Goal: Task Accomplishment & Management: Manage account settings

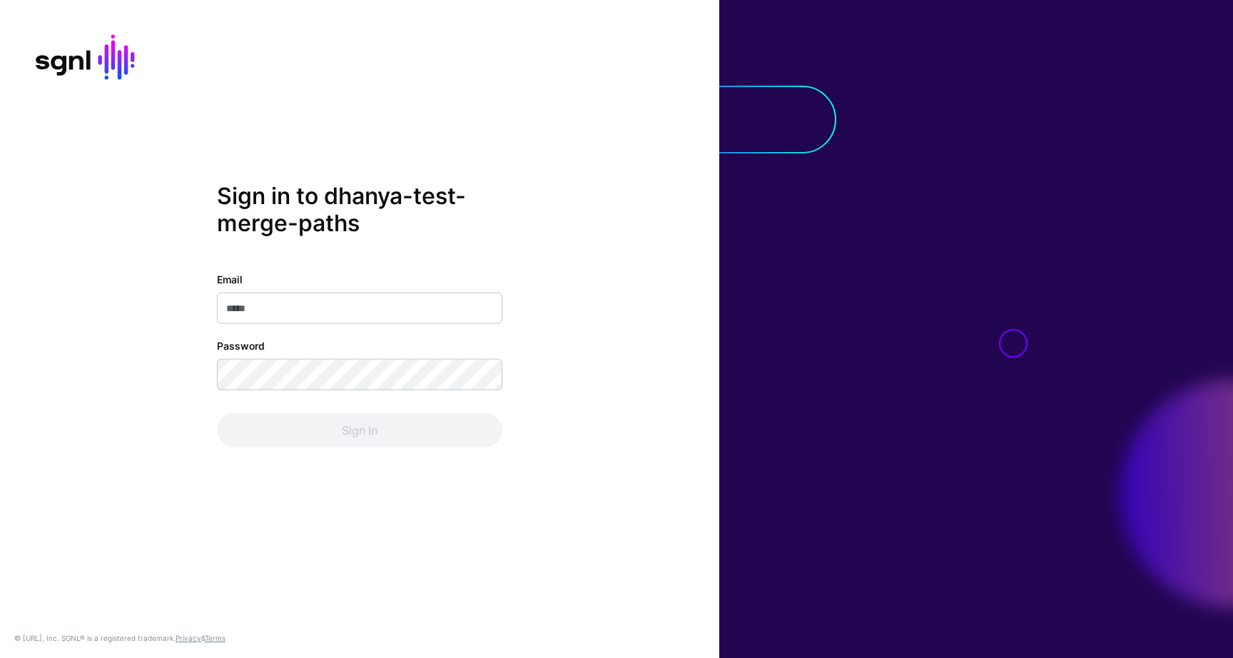
click at [369, 307] on input "Email" at bounding box center [359, 307] width 285 height 31
type input "**********"
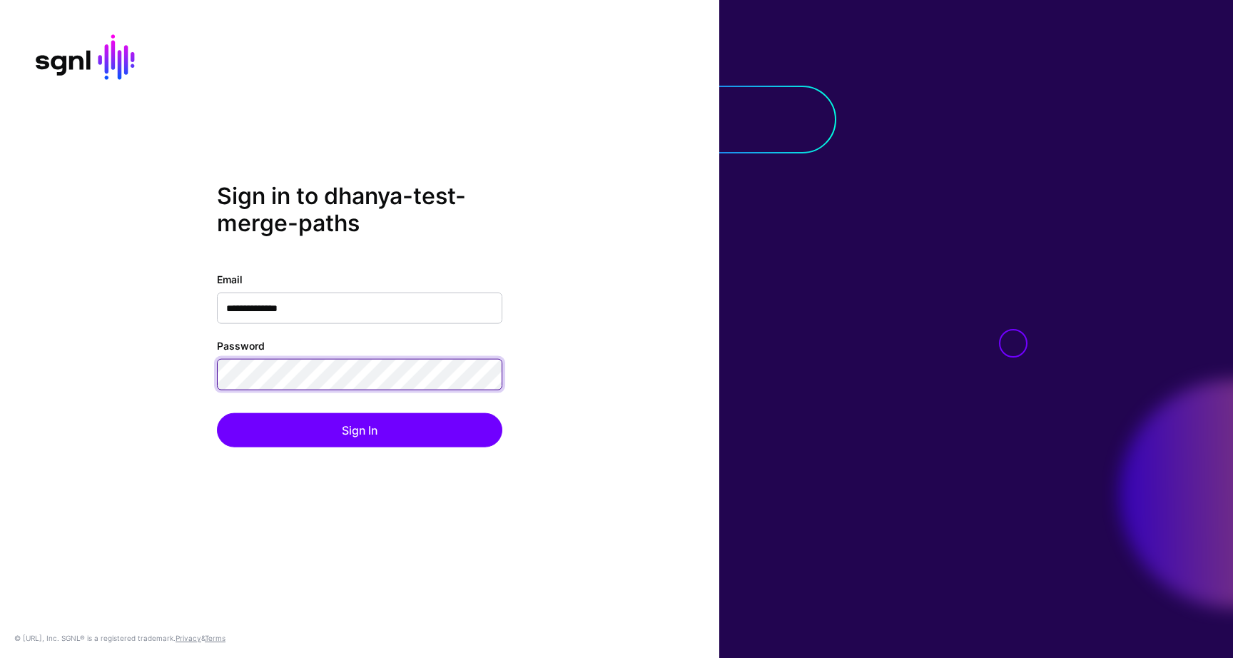
click at [161, 375] on div "**********" at bounding box center [359, 329] width 719 height 293
click at [217, 412] on button "Sign In" at bounding box center [359, 429] width 285 height 34
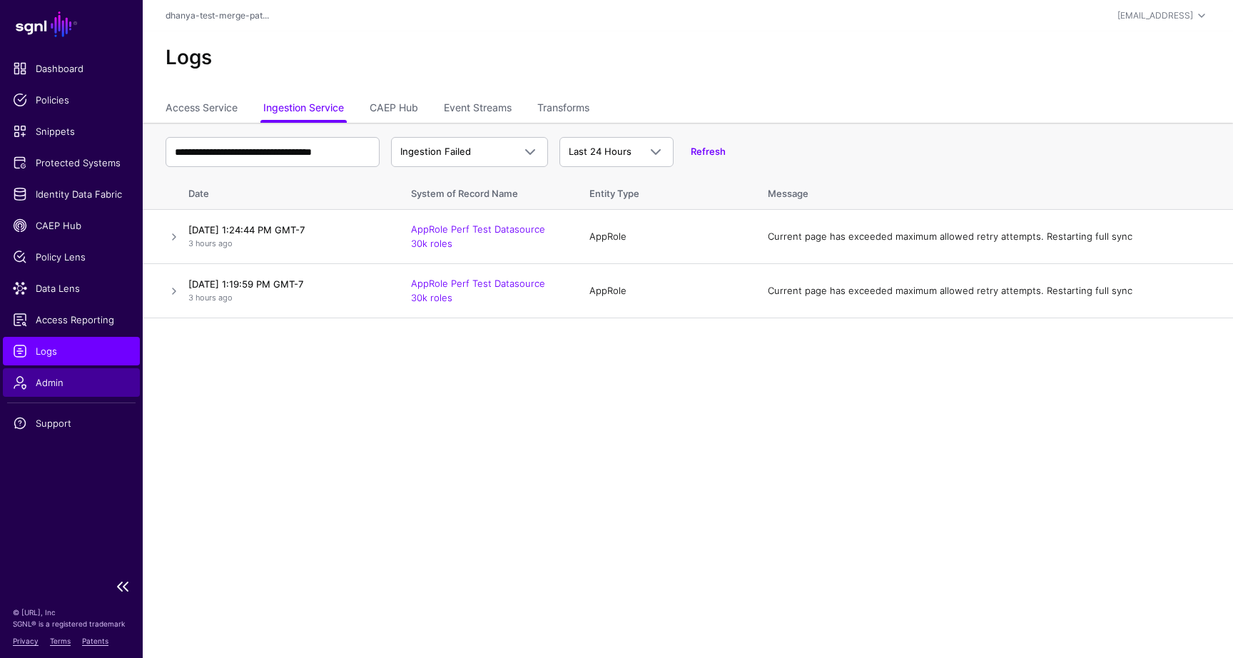
click at [56, 373] on link "Admin" at bounding box center [71, 382] width 137 height 29
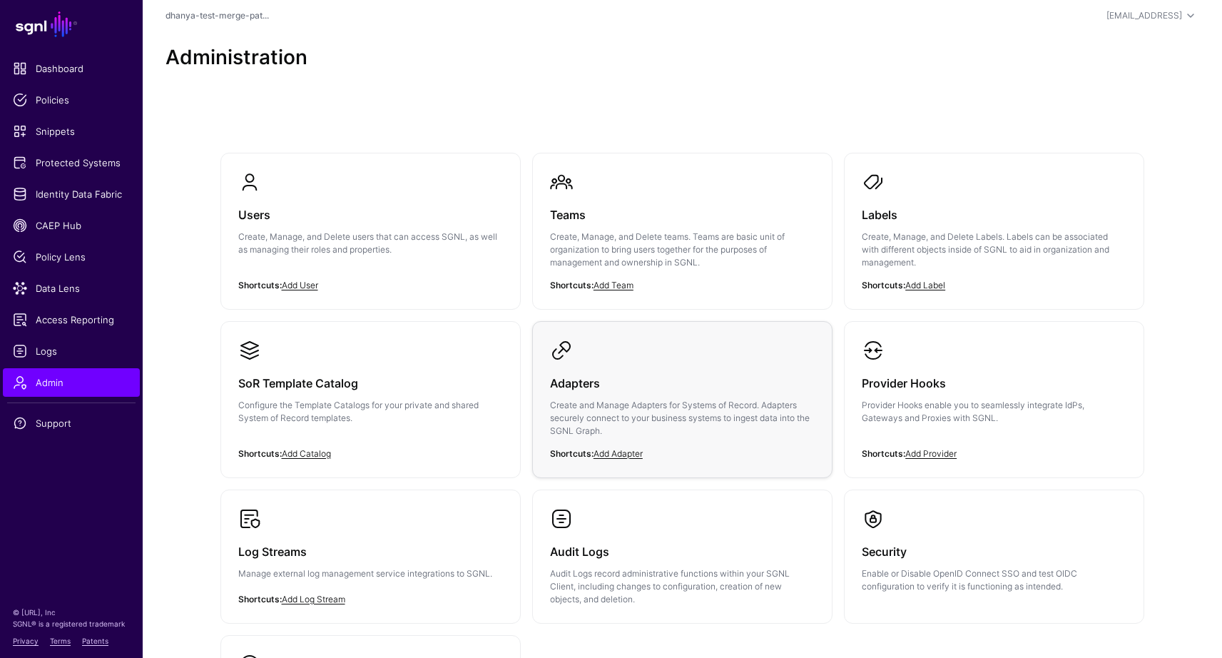
click at [658, 376] on h3 "Adapters" at bounding box center [682, 383] width 265 height 20
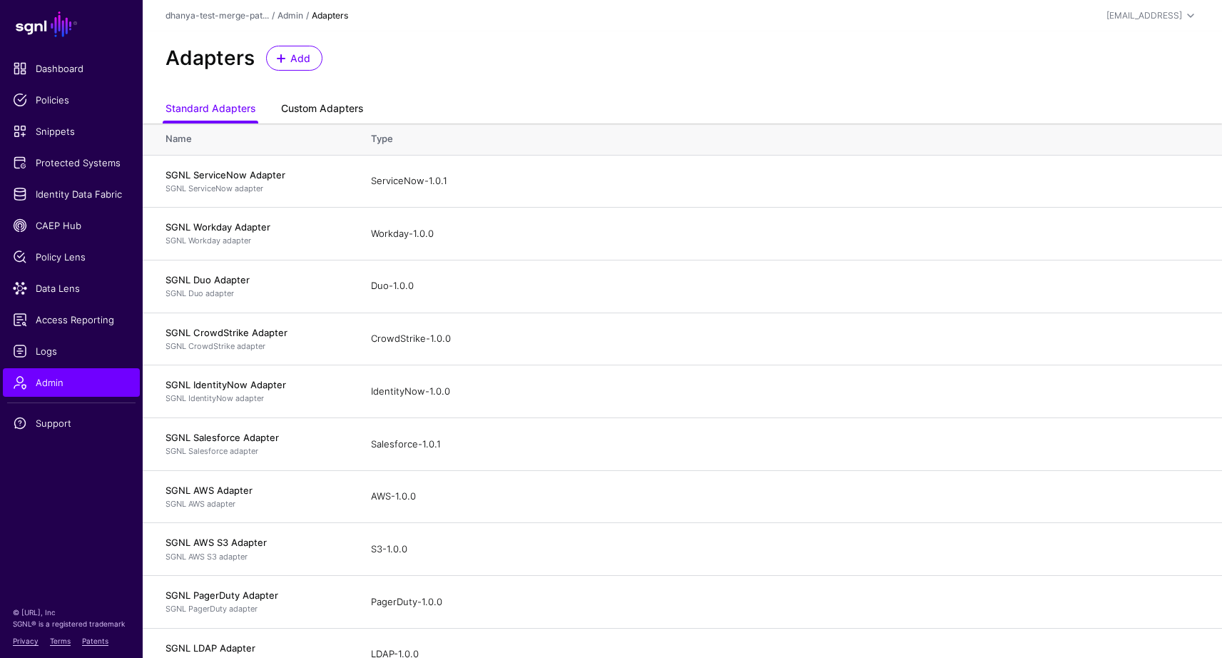
click at [346, 105] on link "Custom Adapters" at bounding box center [322, 109] width 82 height 27
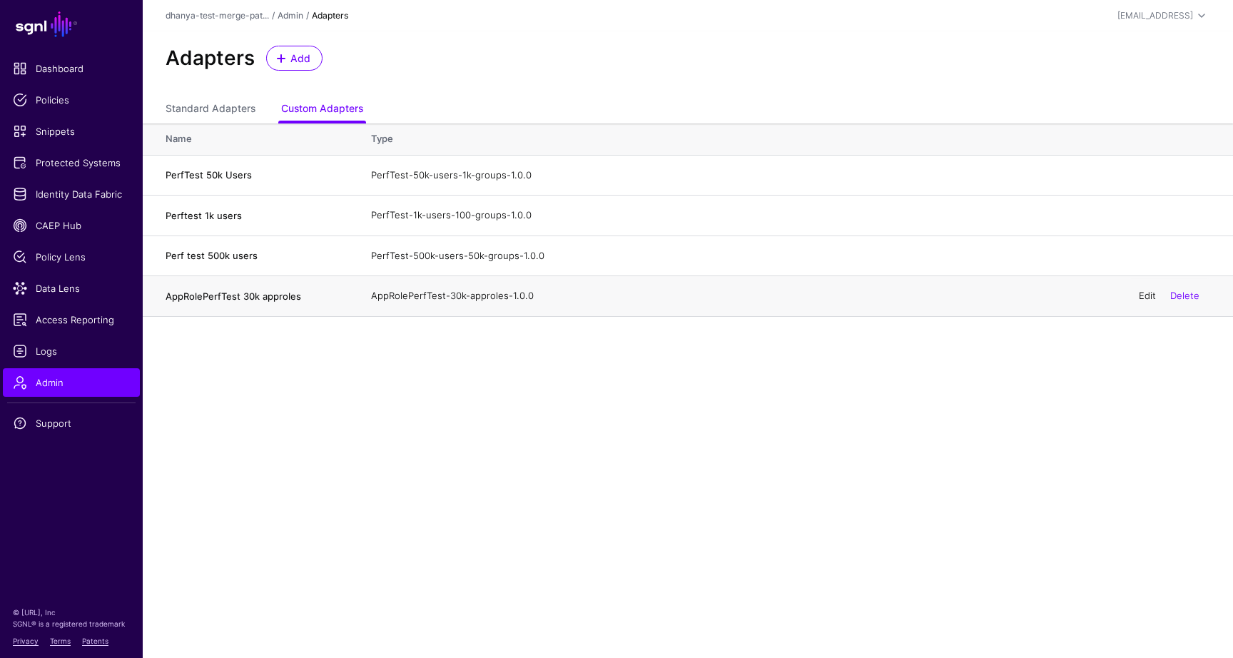
click at [1145, 297] on link "Edit" at bounding box center [1147, 295] width 17 height 11
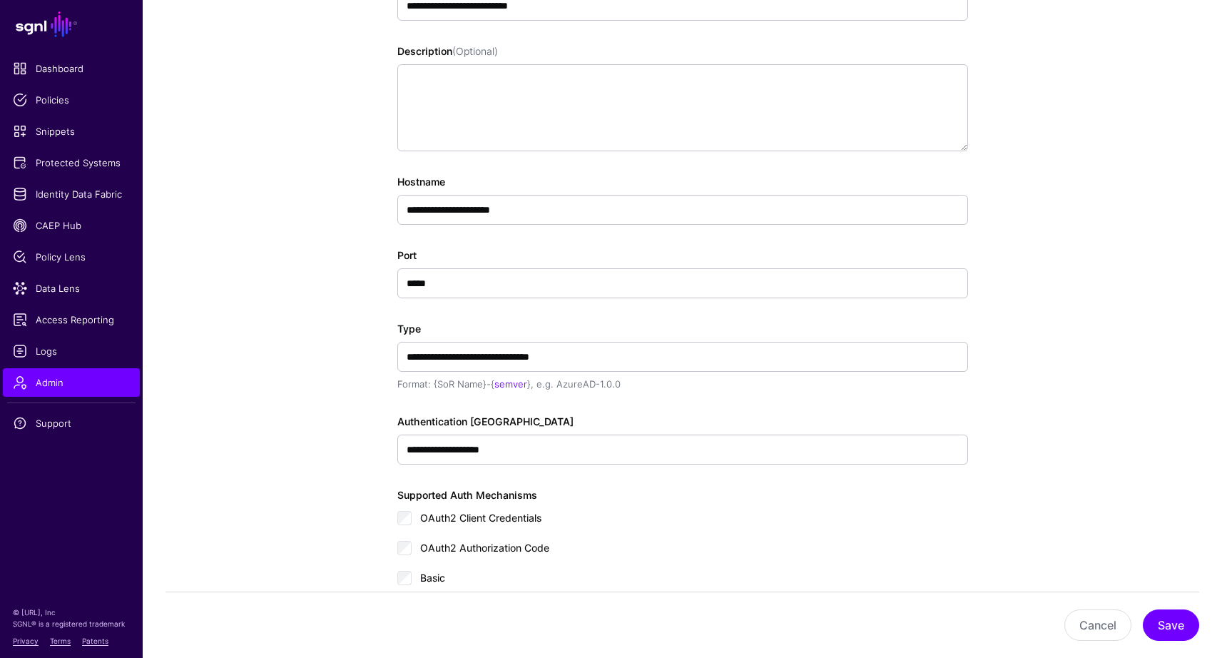
scroll to position [245, 0]
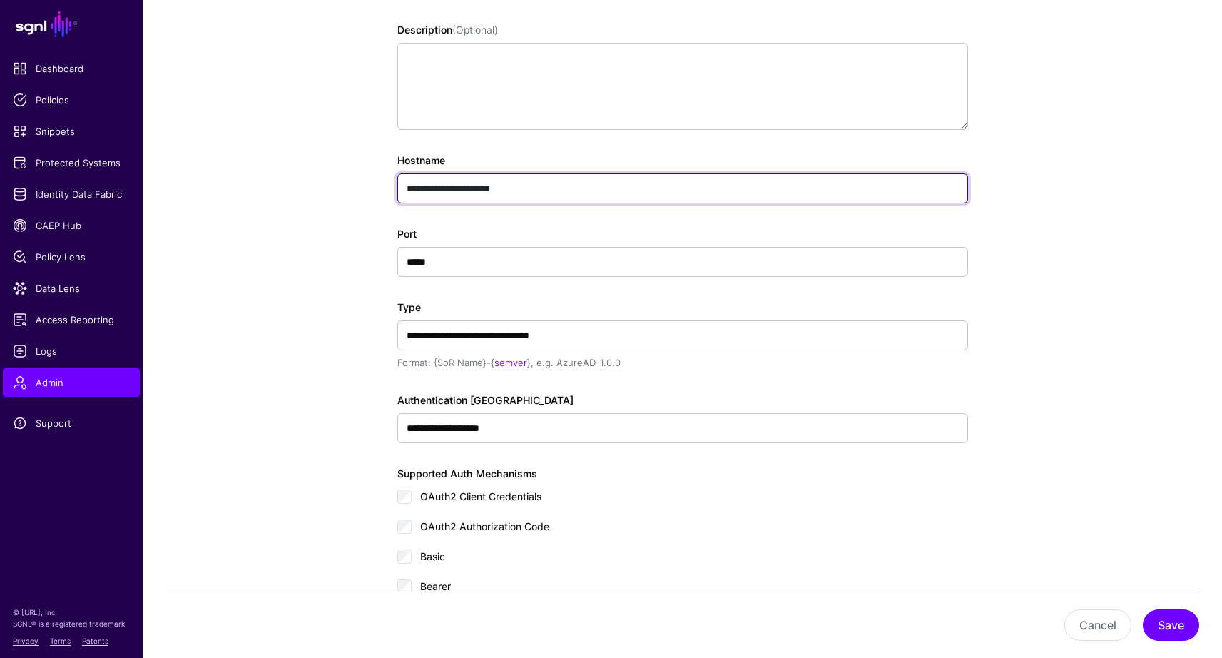
drag, startPoint x: 541, startPoint y: 188, endPoint x: 349, endPoint y: 188, distance: 191.9
click at [349, 188] on app-admin-adapters-details-form "**********" at bounding box center [682, 321] width 1079 height 942
paste input "******"
click at [524, 188] on input "**********" at bounding box center [682, 188] width 571 height 30
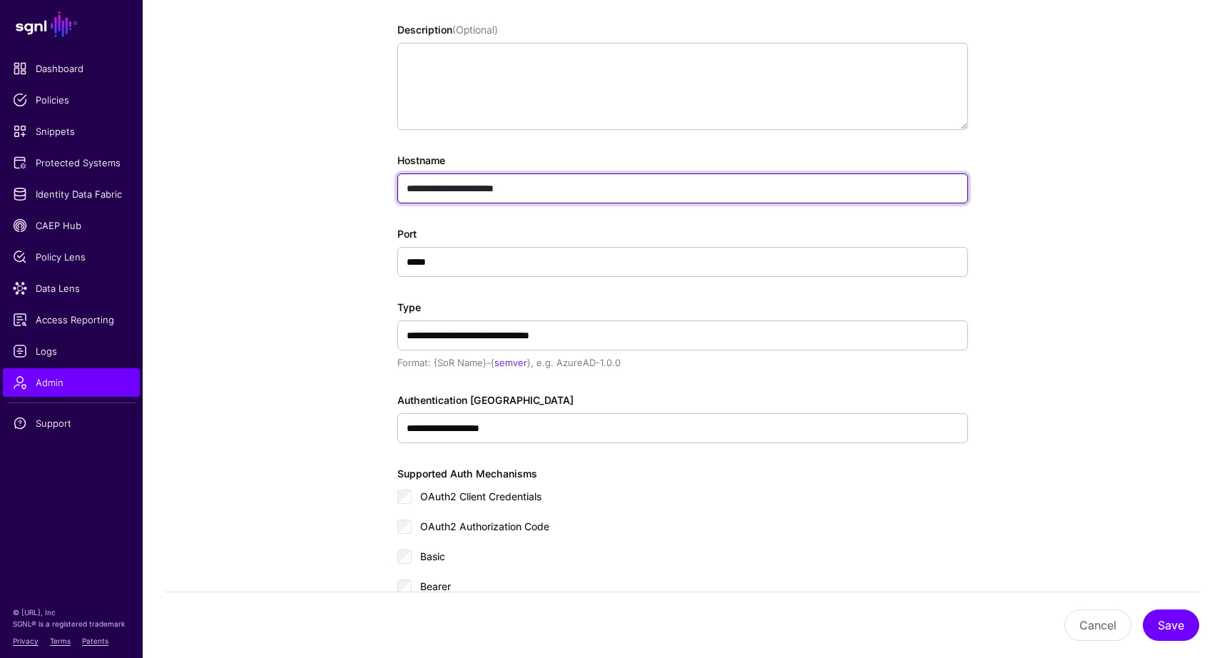
type input "**********"
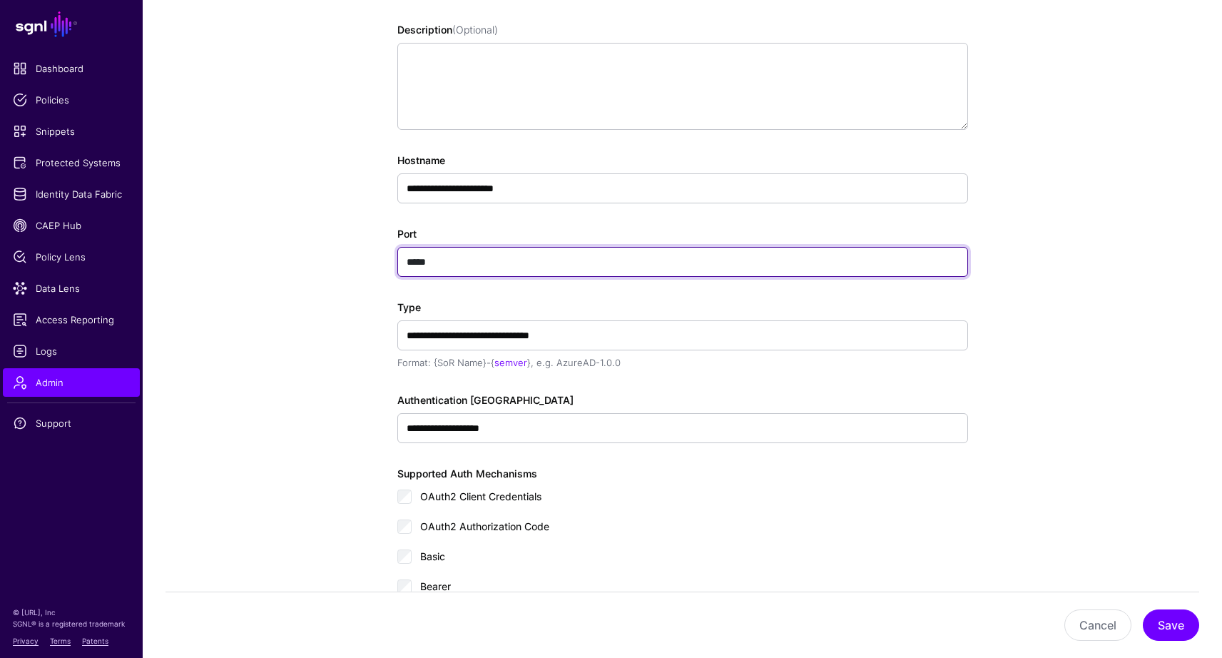
click at [419, 264] on input "*****" at bounding box center [682, 262] width 571 height 30
paste input "text"
type input "*****"
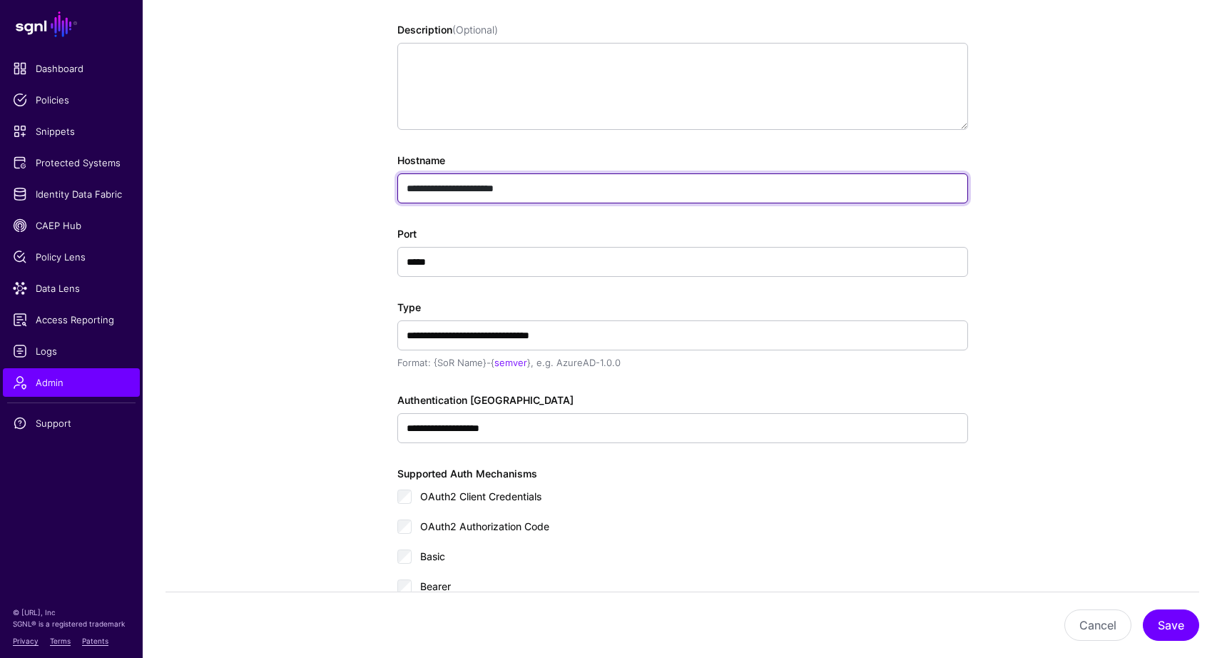
click at [549, 183] on input "**********" at bounding box center [682, 188] width 571 height 30
type input "**********"
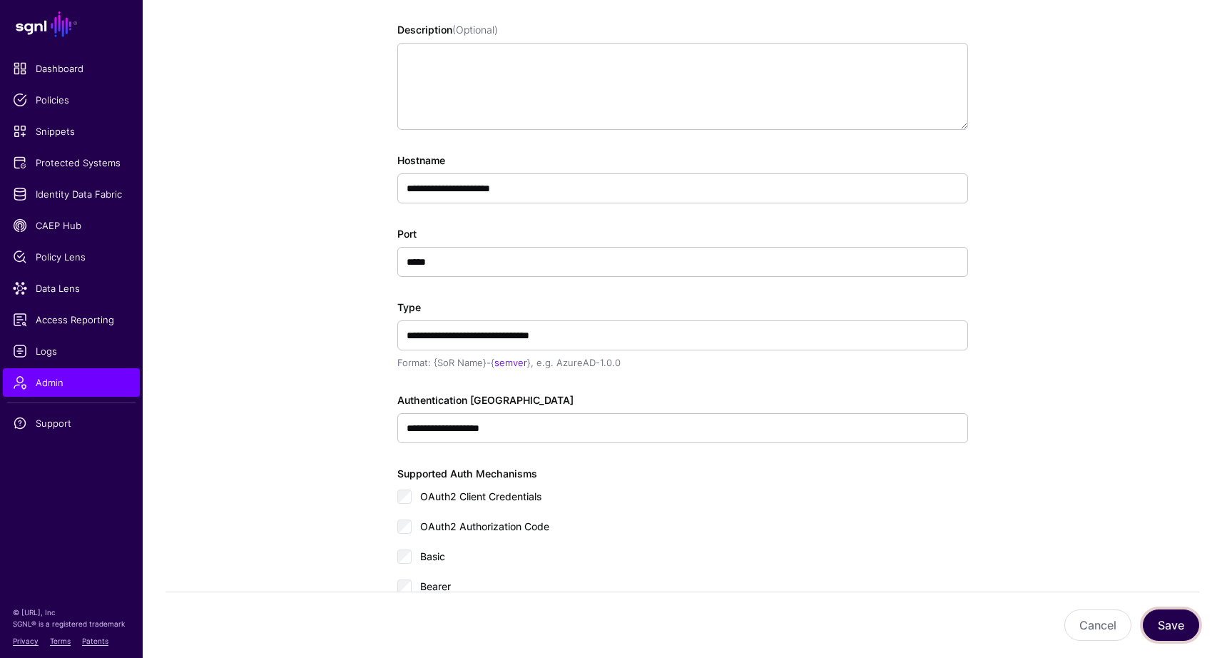
click at [1166, 621] on button "Save" at bounding box center [1171, 624] width 56 height 31
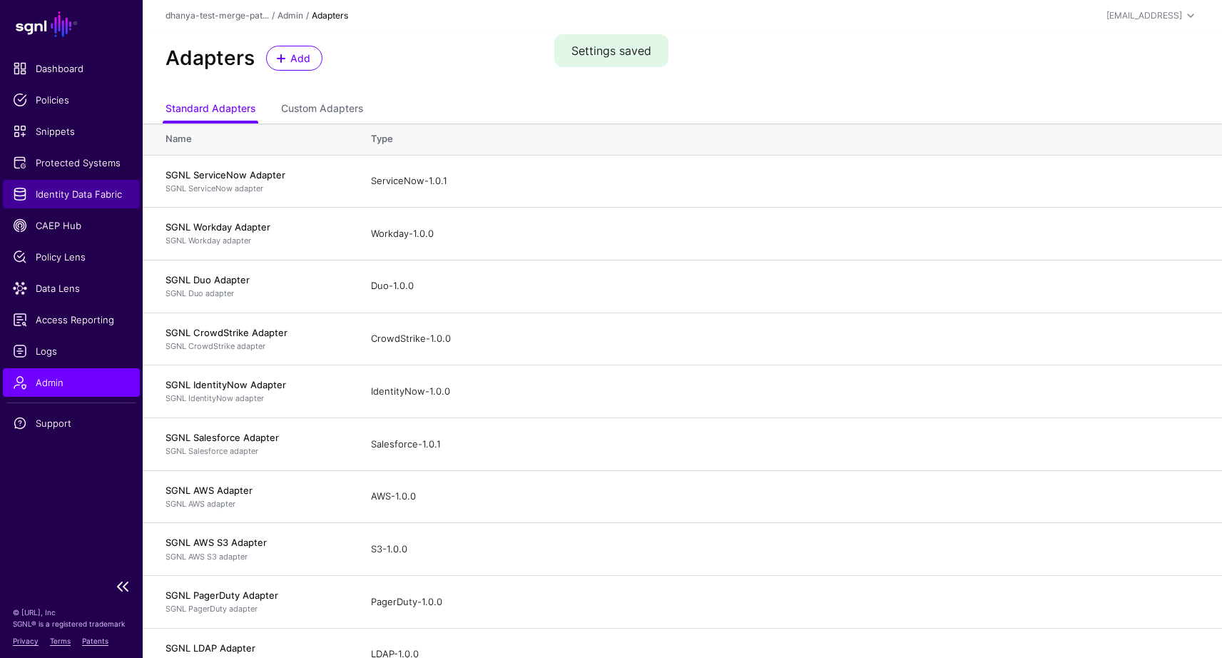
click at [73, 195] on span "Identity Data Fabric" at bounding box center [71, 194] width 117 height 14
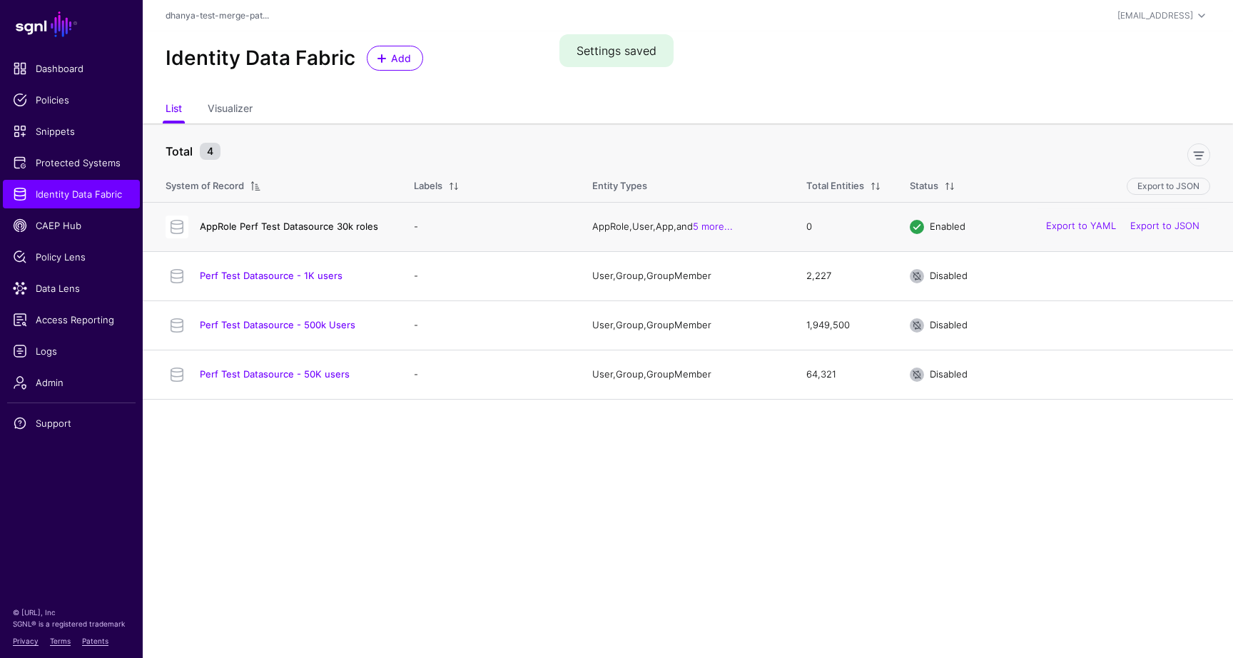
click at [362, 228] on link "AppRole Perf Test Datasource 30k roles" at bounding box center [289, 225] width 178 height 11
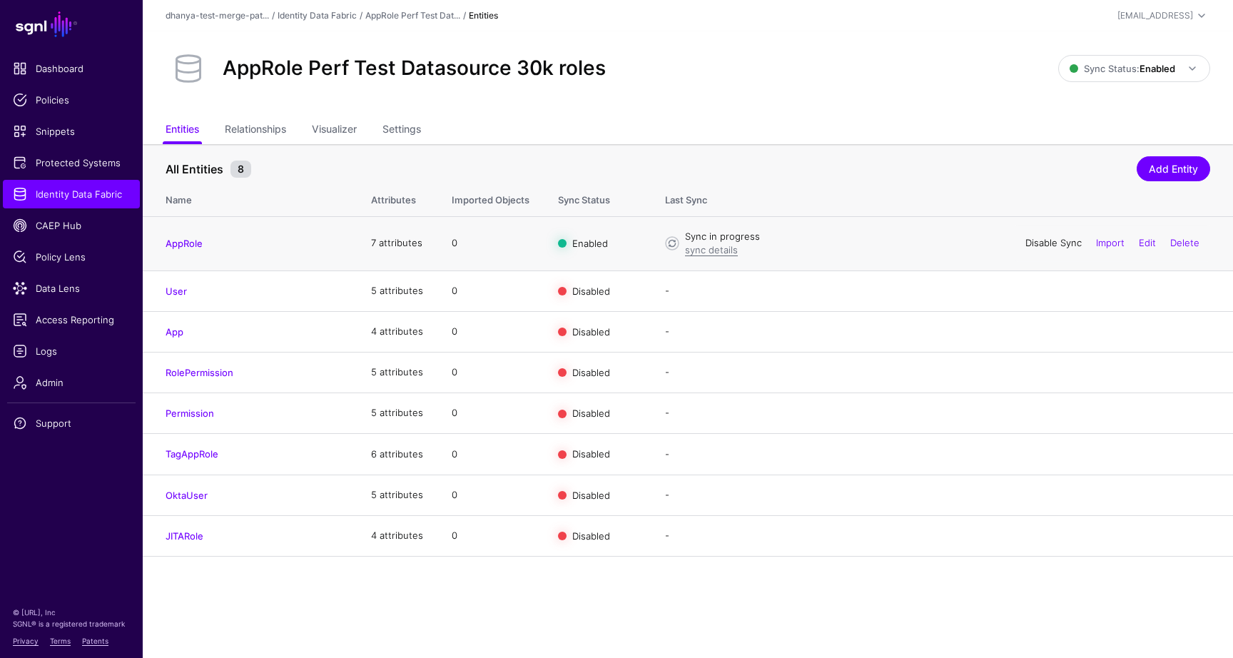
click at [1032, 243] on link "Disable Sync" at bounding box center [1053, 242] width 56 height 11
click at [1032, 243] on link "Enable Sync" at bounding box center [1054, 242] width 54 height 11
click at [713, 251] on link "sync details" at bounding box center [711, 249] width 53 height 11
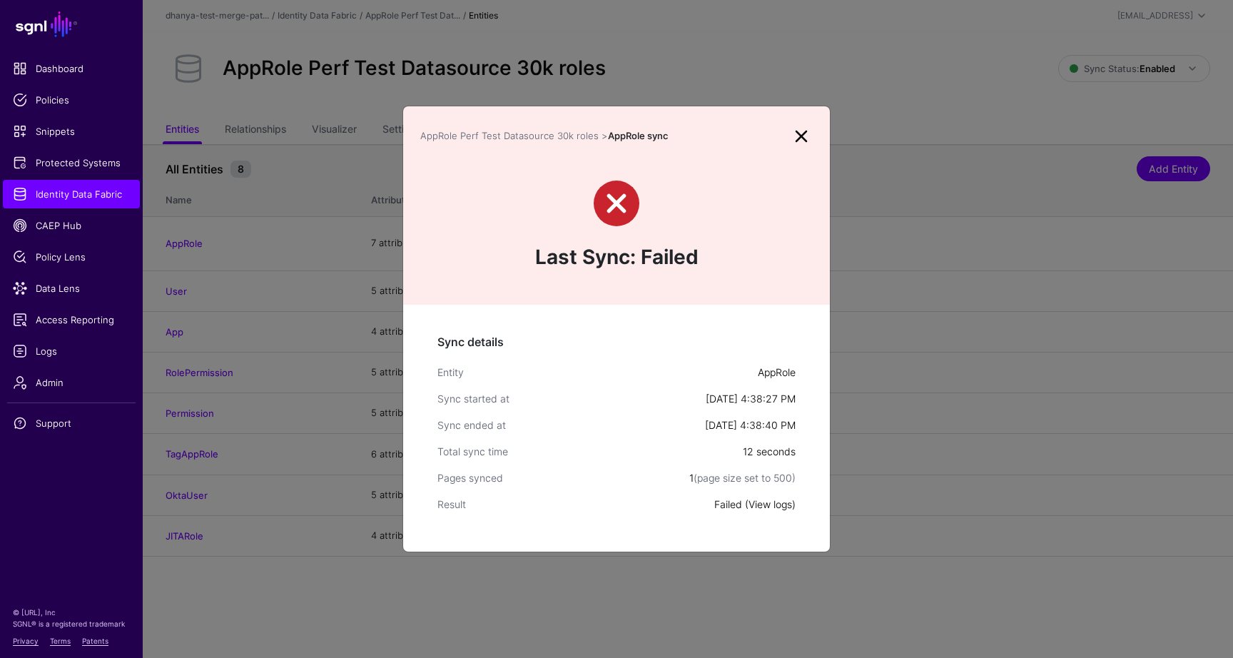
click at [765, 503] on link "View logs" at bounding box center [770, 504] width 44 height 12
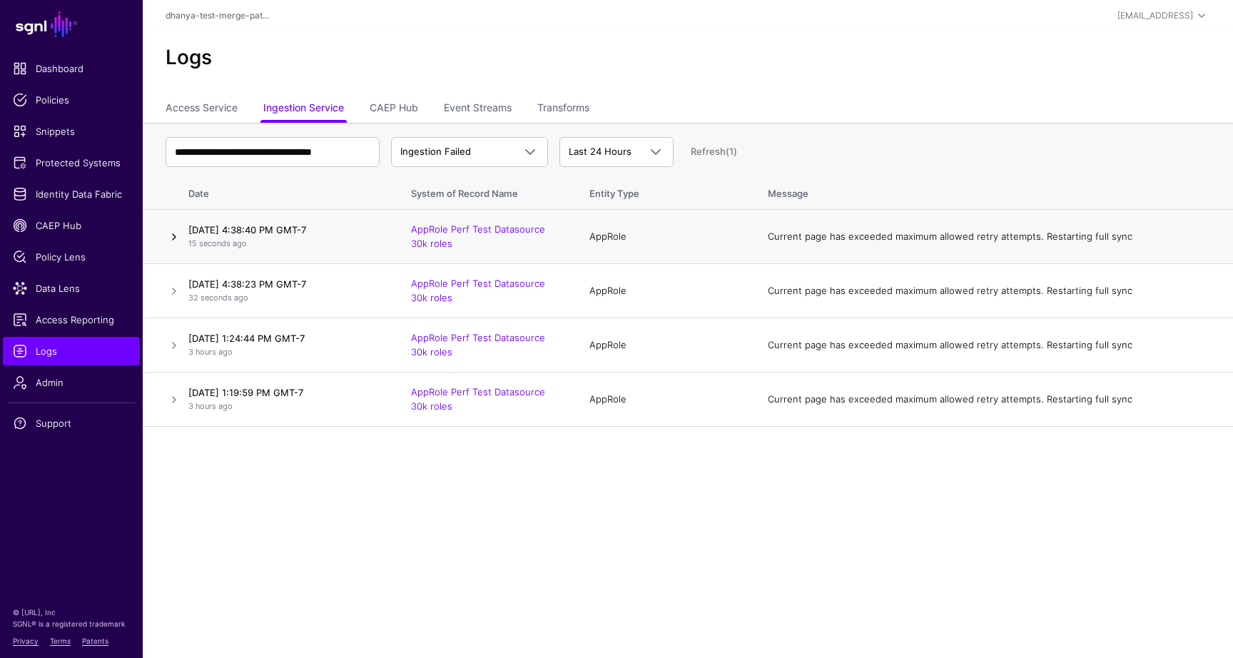
click at [173, 234] on link at bounding box center [174, 236] width 17 height 17
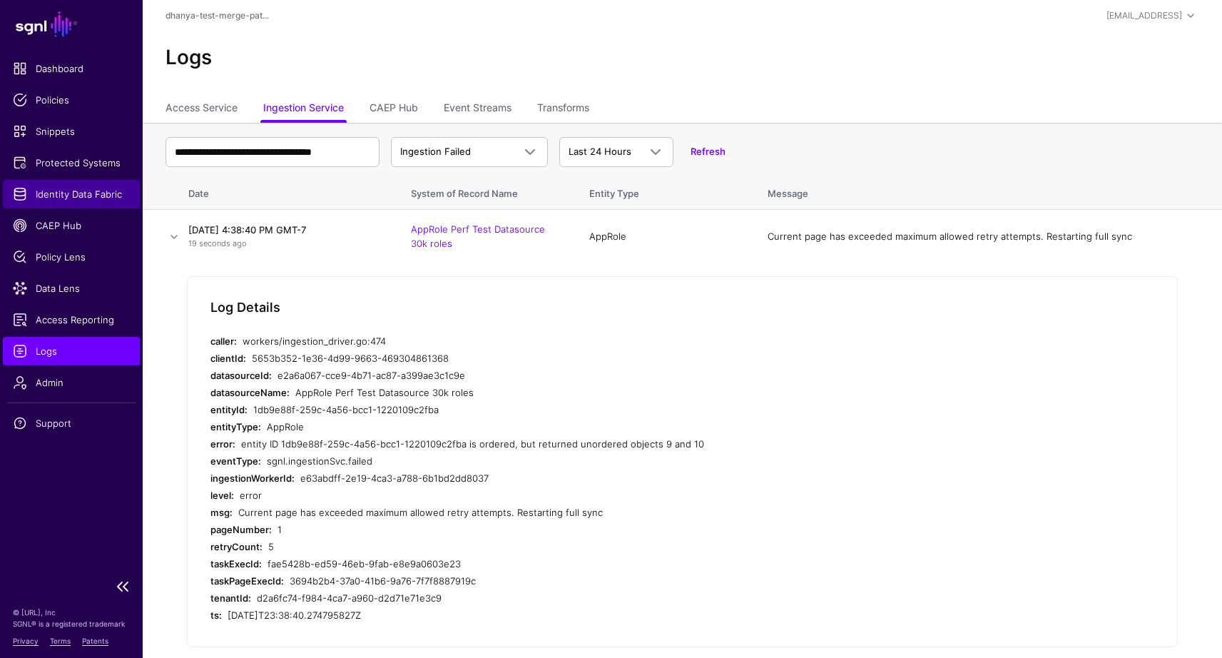
click at [75, 189] on span "Identity Data Fabric" at bounding box center [71, 194] width 117 height 14
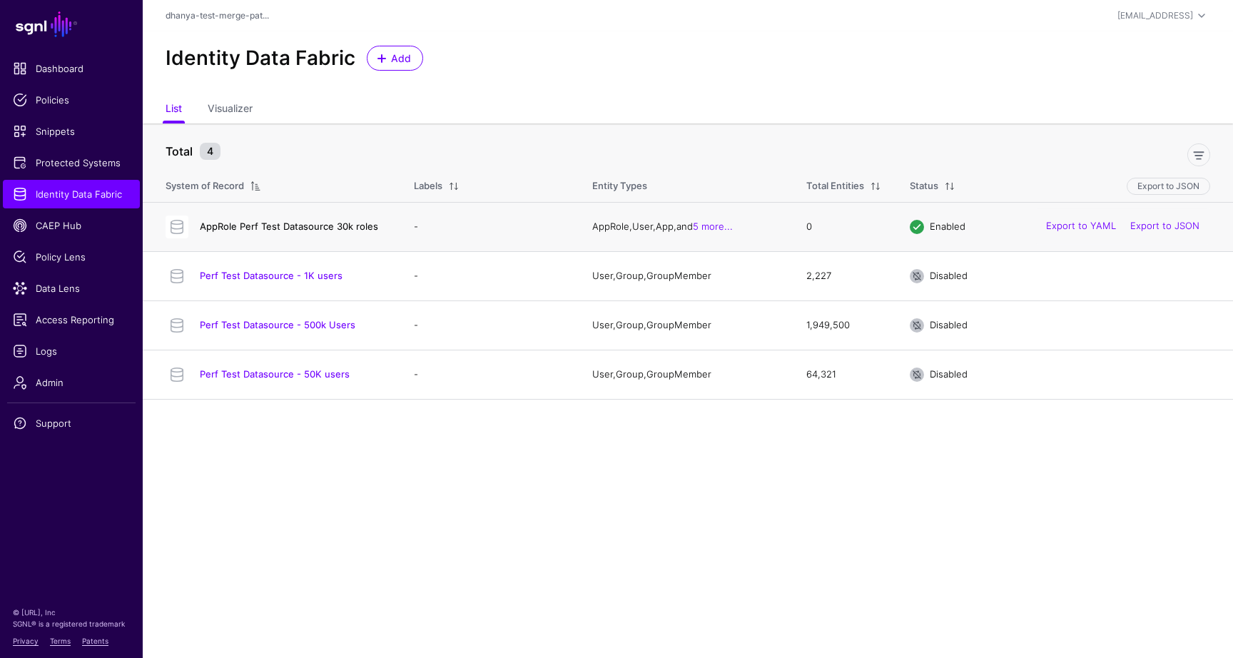
click at [340, 228] on link "AppRole Perf Test Datasource 30k roles" at bounding box center [289, 225] width 178 height 11
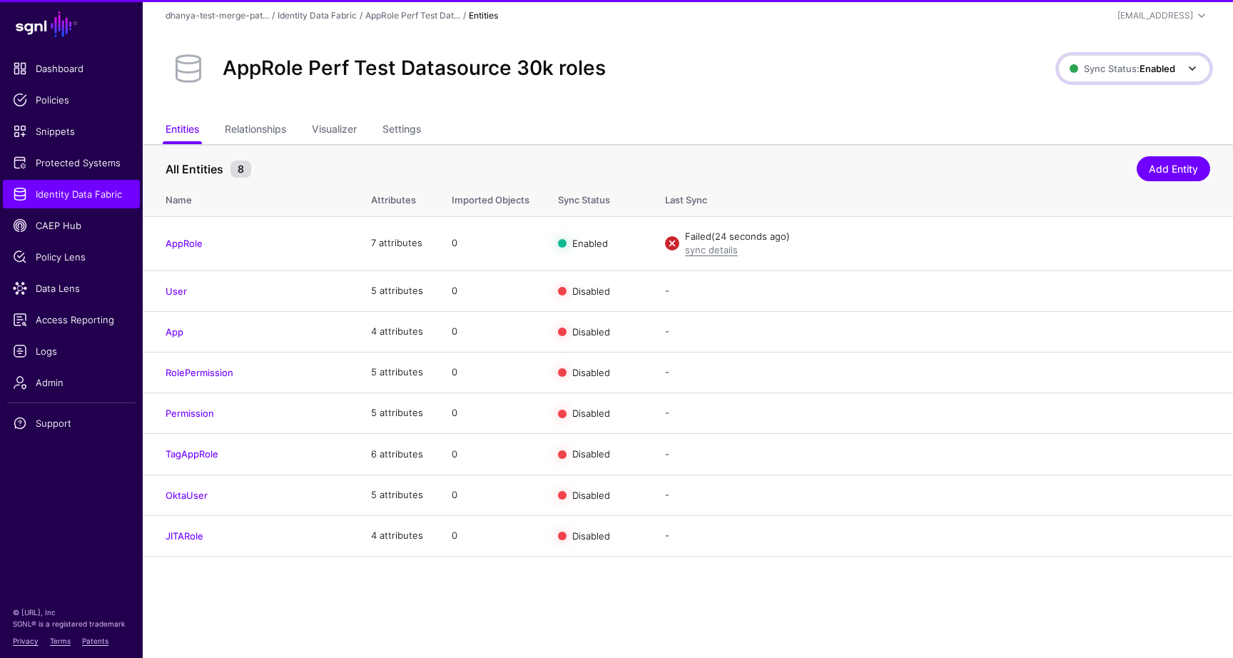
click at [1128, 70] on span "Sync Status: Enabled" at bounding box center [1122, 68] width 106 height 11
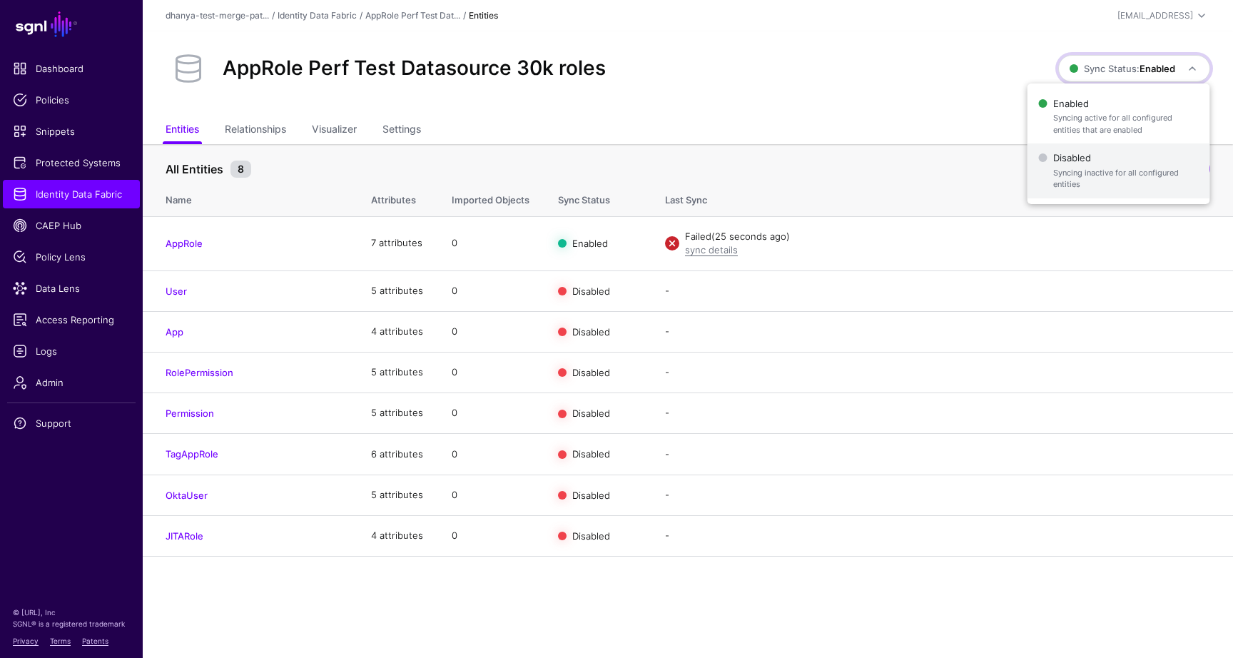
click at [1063, 165] on span "Disabled Syncing inactive for all configured entities" at bounding box center [1119, 171] width 160 height 46
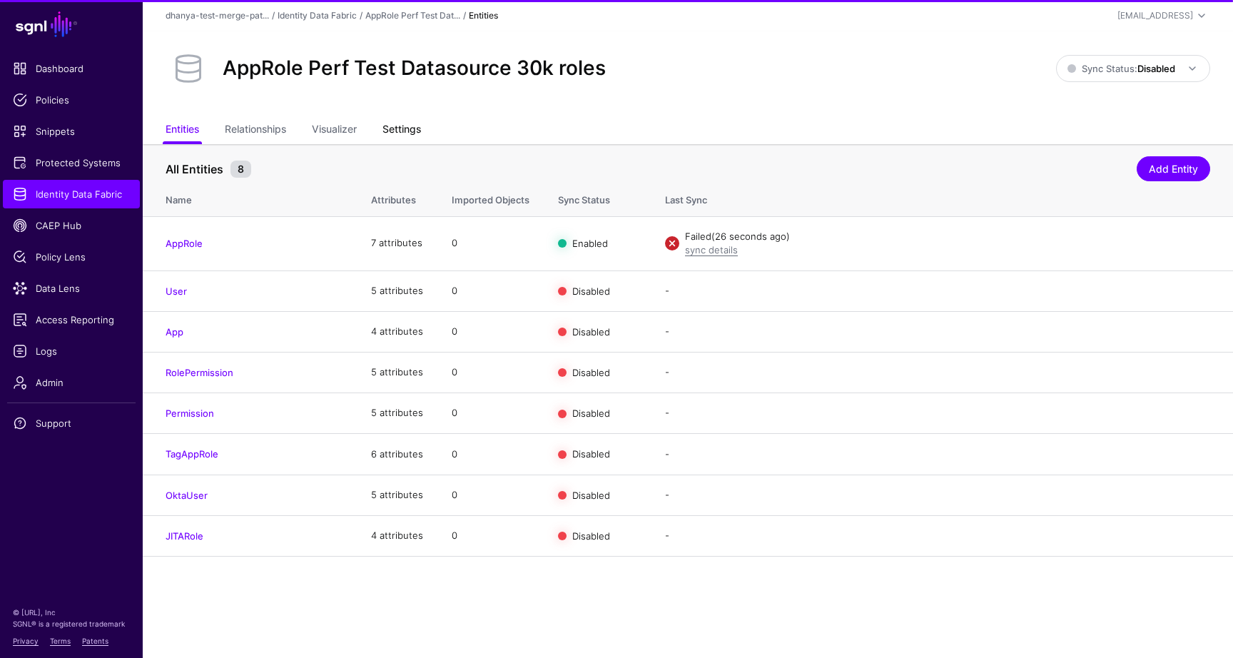
click at [401, 127] on link "Settings" at bounding box center [401, 130] width 39 height 27
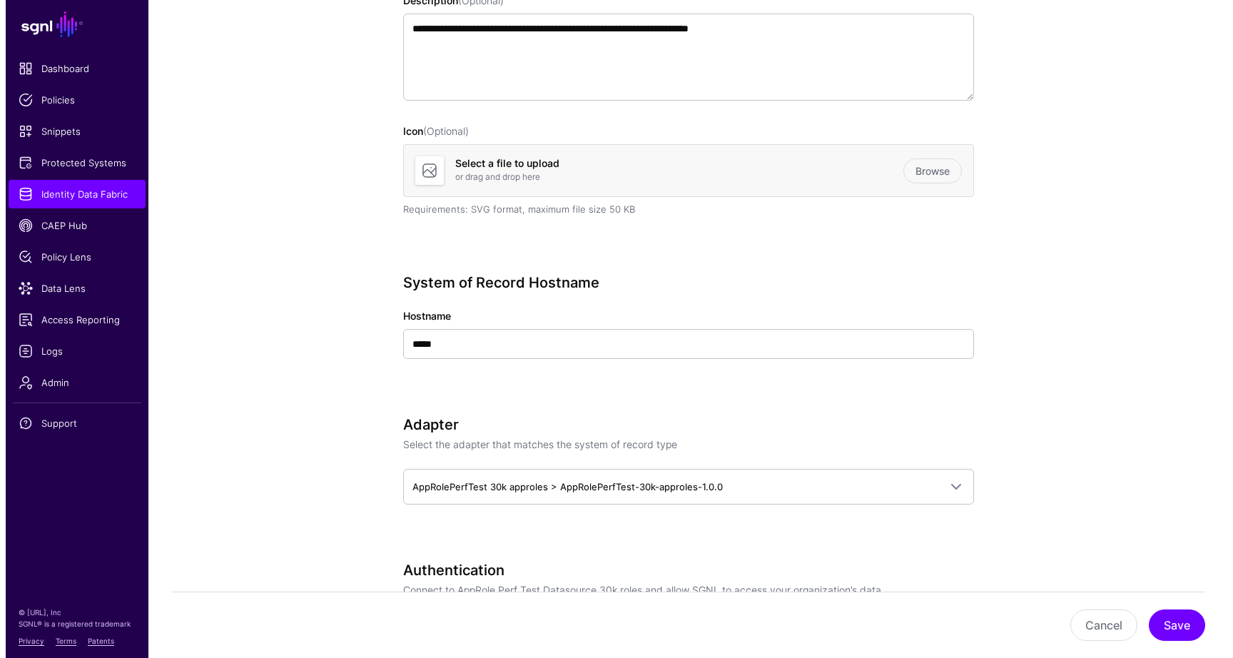
scroll to position [1430, 0]
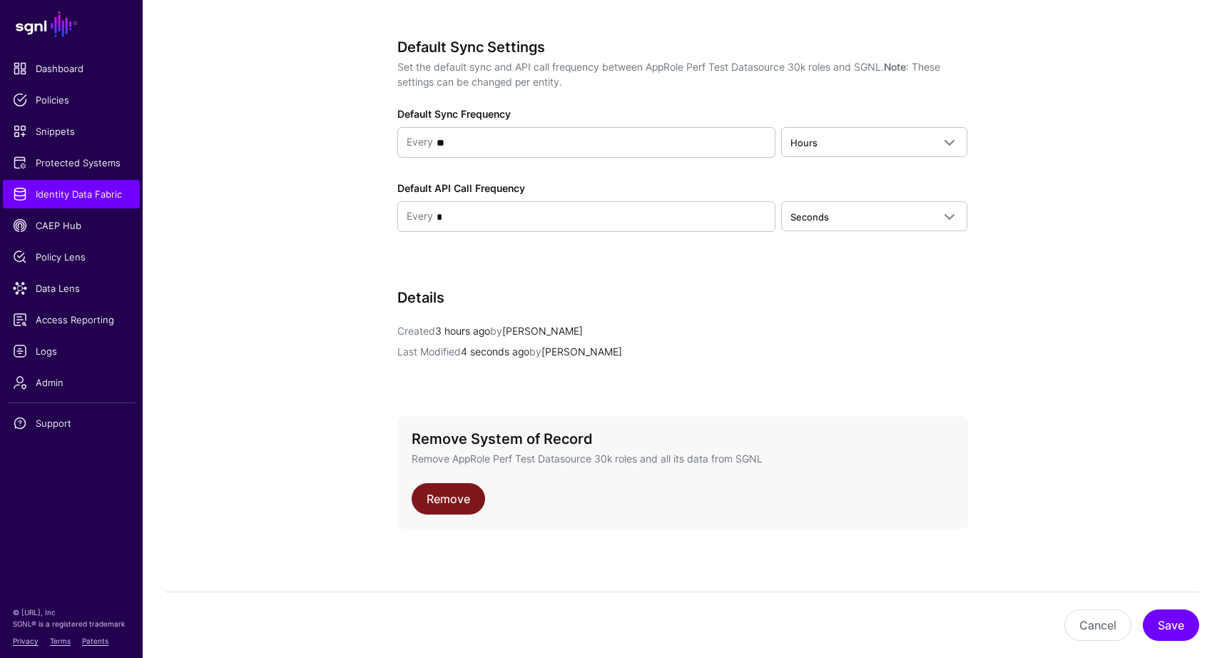
click at [460, 500] on link "Remove" at bounding box center [448, 498] width 73 height 31
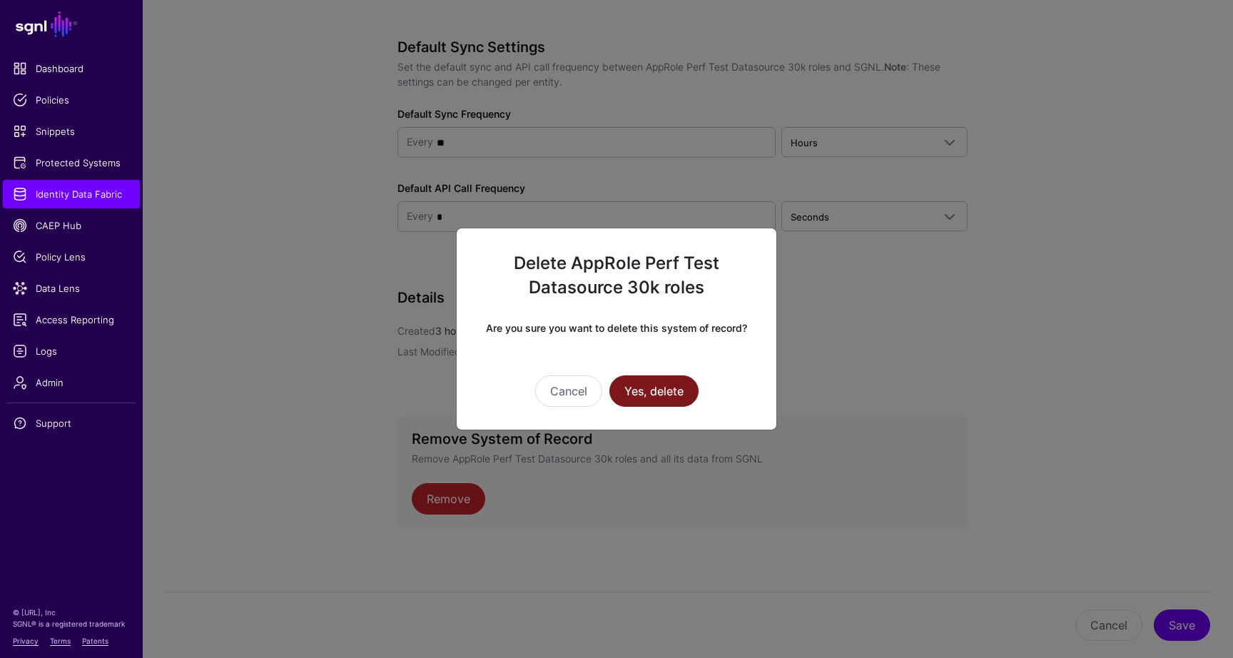
click at [678, 393] on button "Yes, delete" at bounding box center [653, 390] width 89 height 31
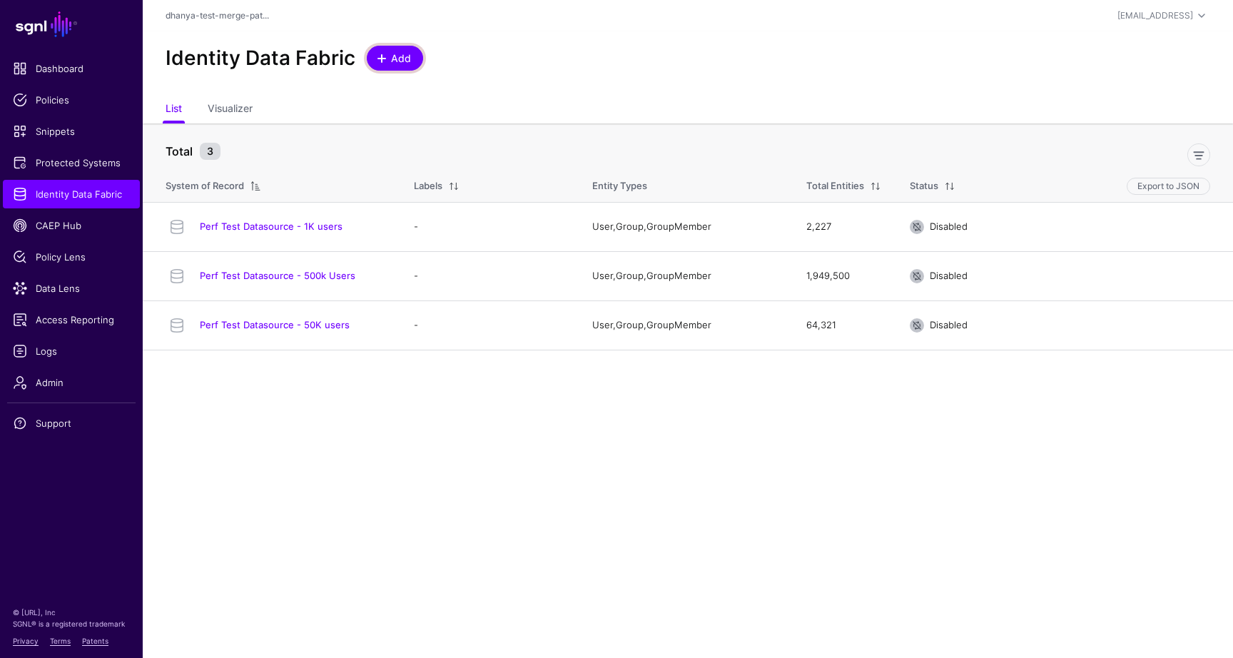
click at [398, 61] on span "Add" at bounding box center [402, 58] width 24 height 15
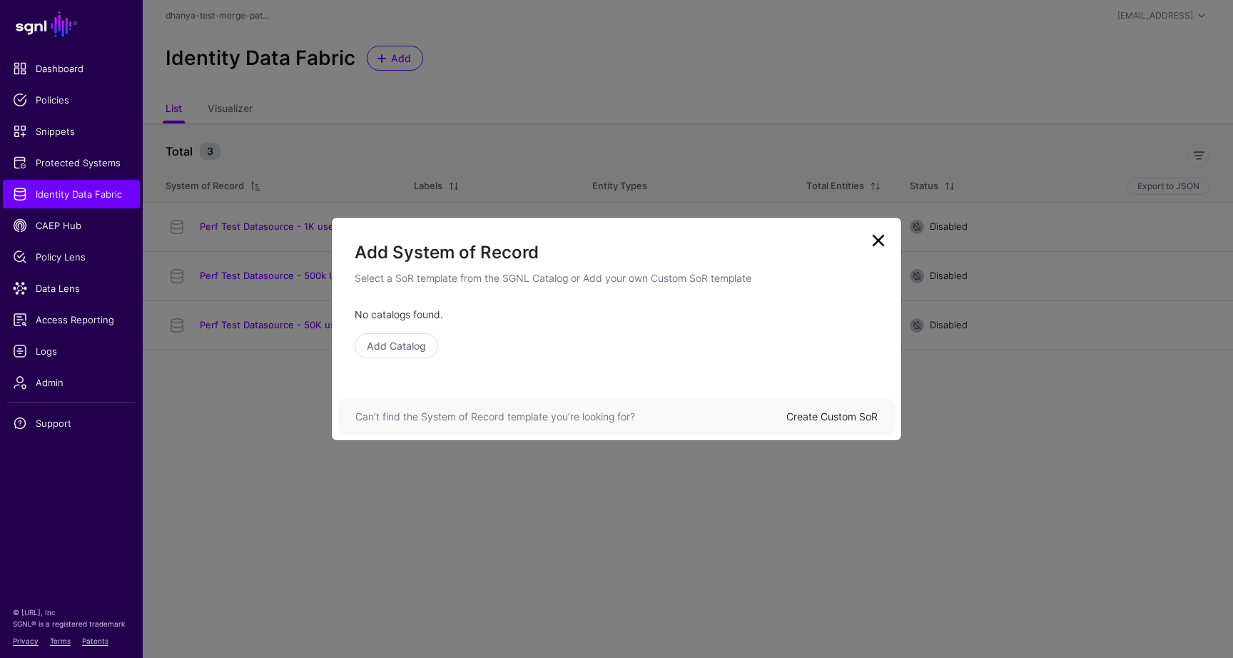
click at [863, 416] on link "Create Custom SoR" at bounding box center [831, 416] width 91 height 12
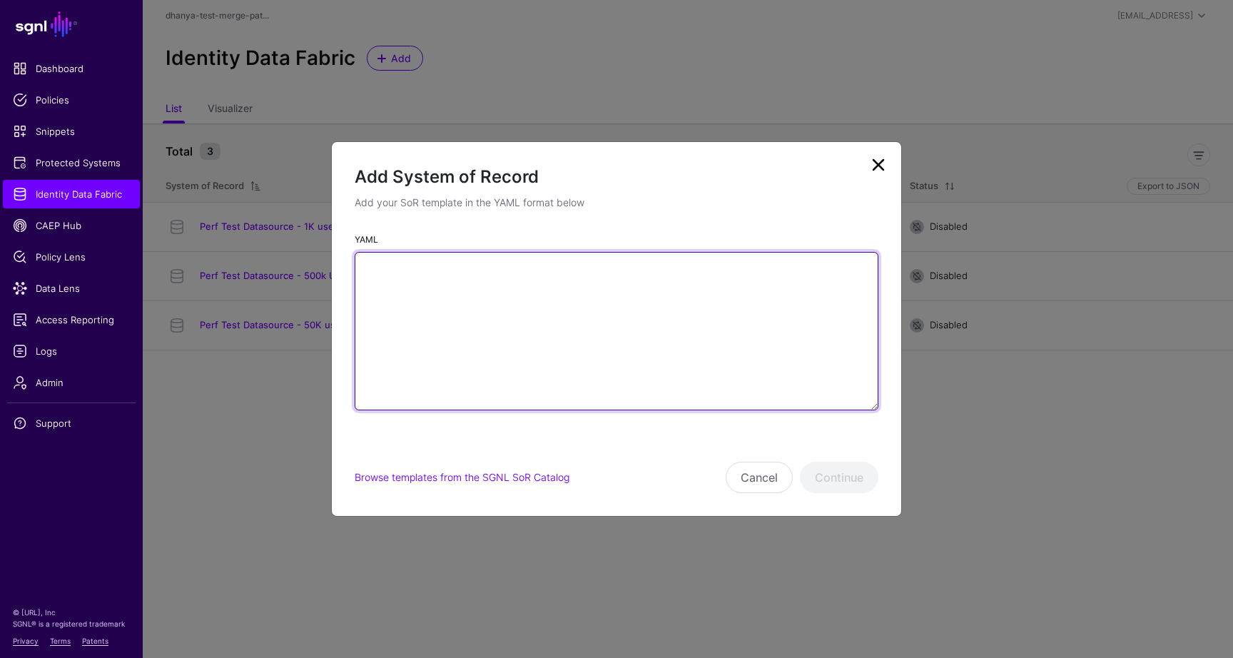
click at [442, 293] on textarea "YAML" at bounding box center [617, 331] width 524 height 158
paste textarea "**********"
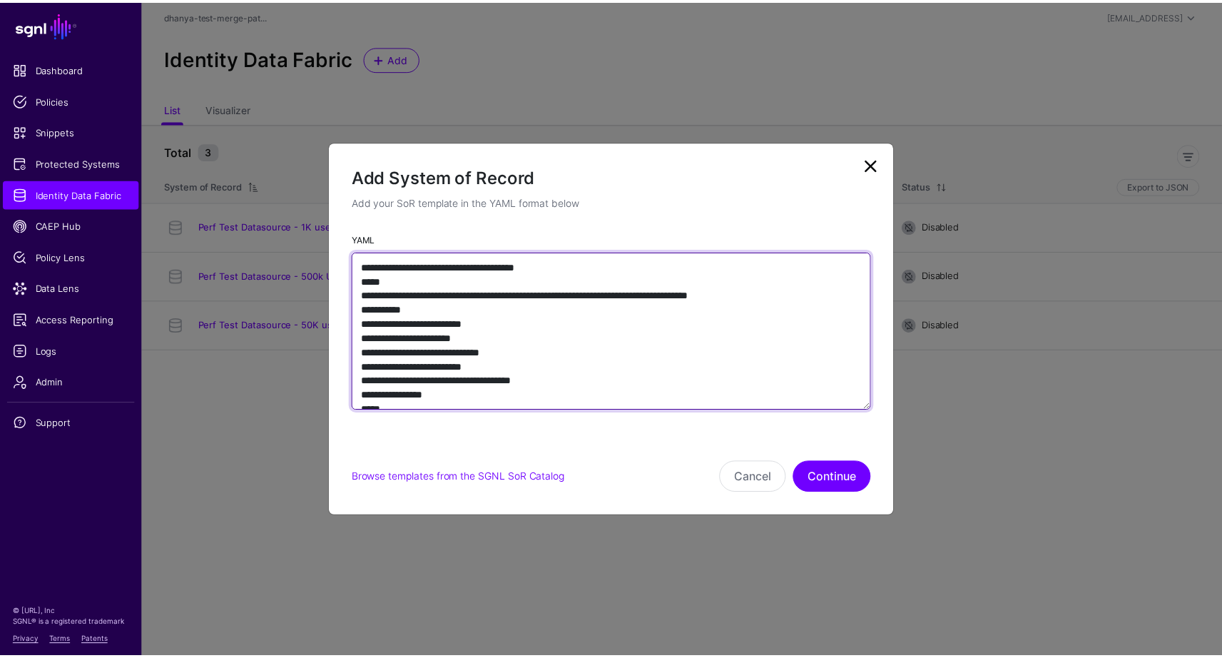
scroll to position [4701, 0]
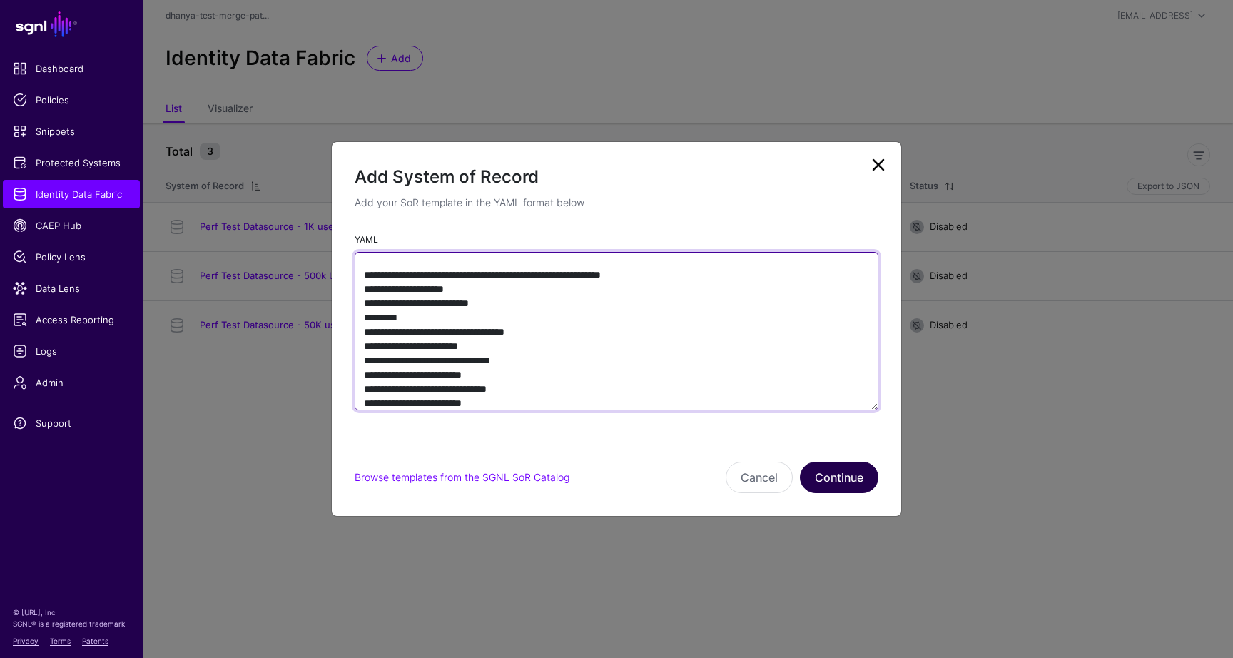
type textarea "**********"
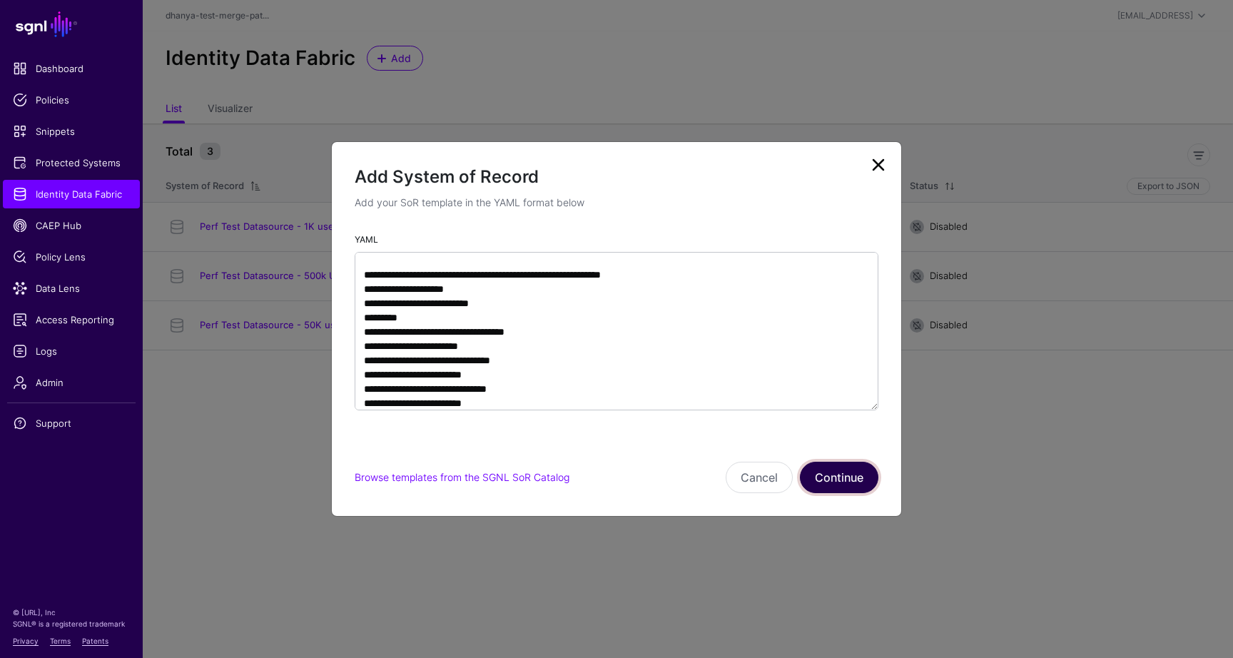
click at [831, 472] on button "Continue" at bounding box center [839, 477] width 78 height 31
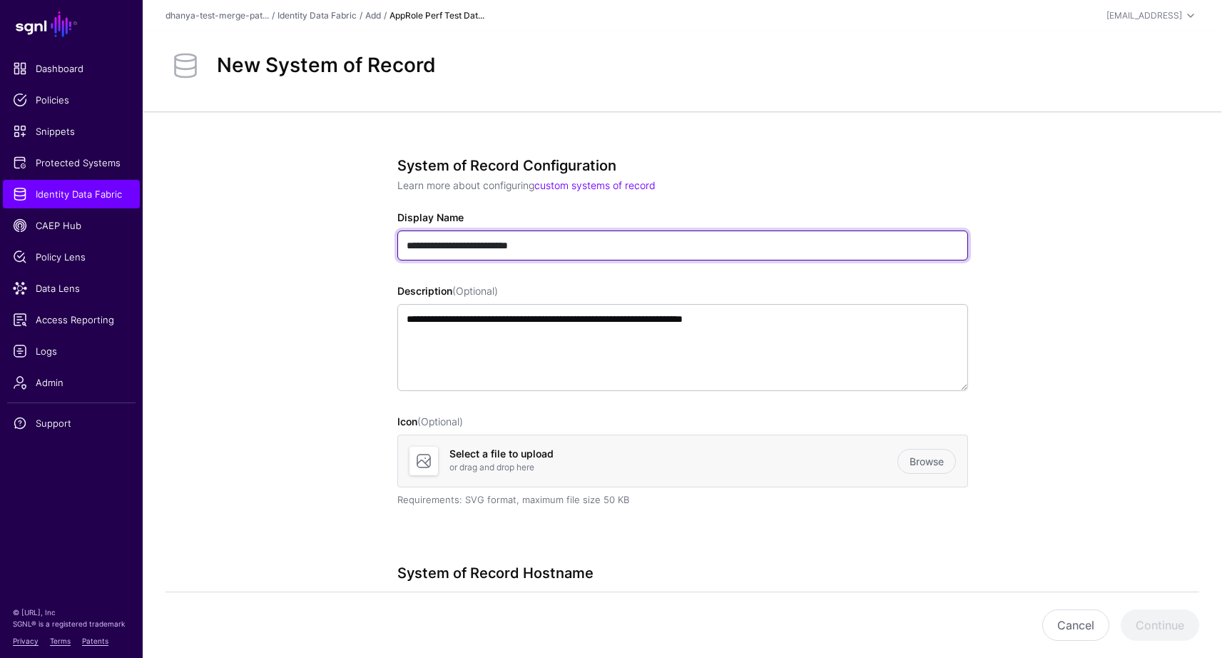
click at [583, 248] on input "**********" at bounding box center [682, 245] width 571 height 30
click at [572, 244] on input "**********" at bounding box center [682, 245] width 571 height 30
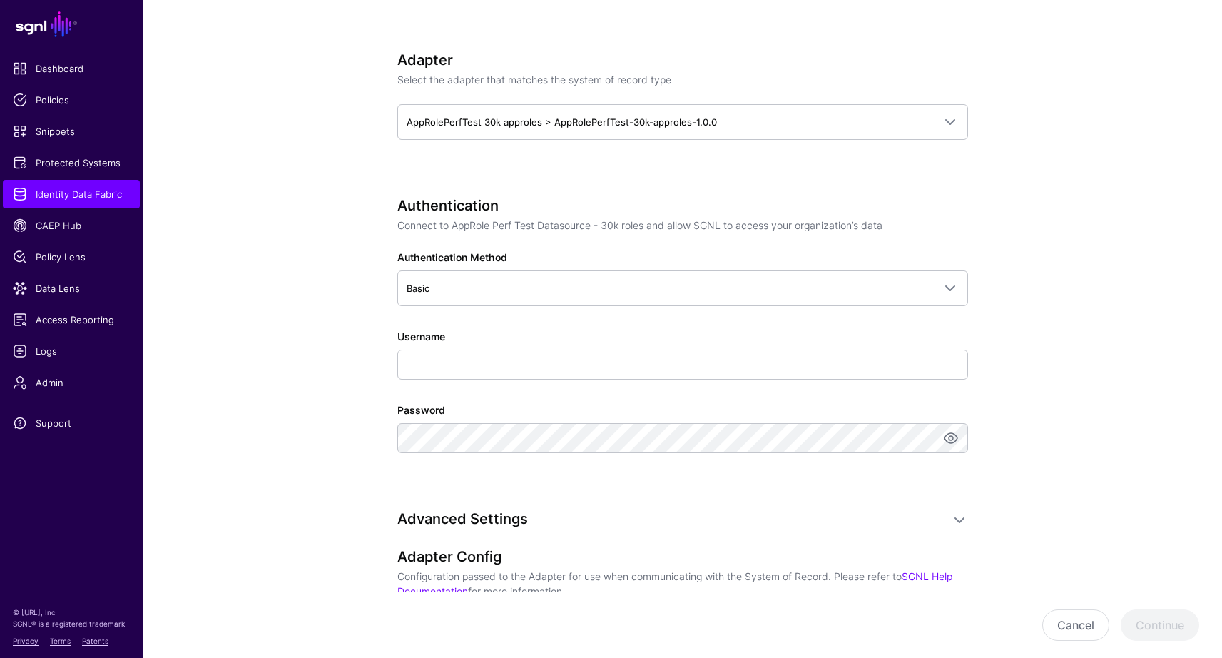
scroll to position [409, 0]
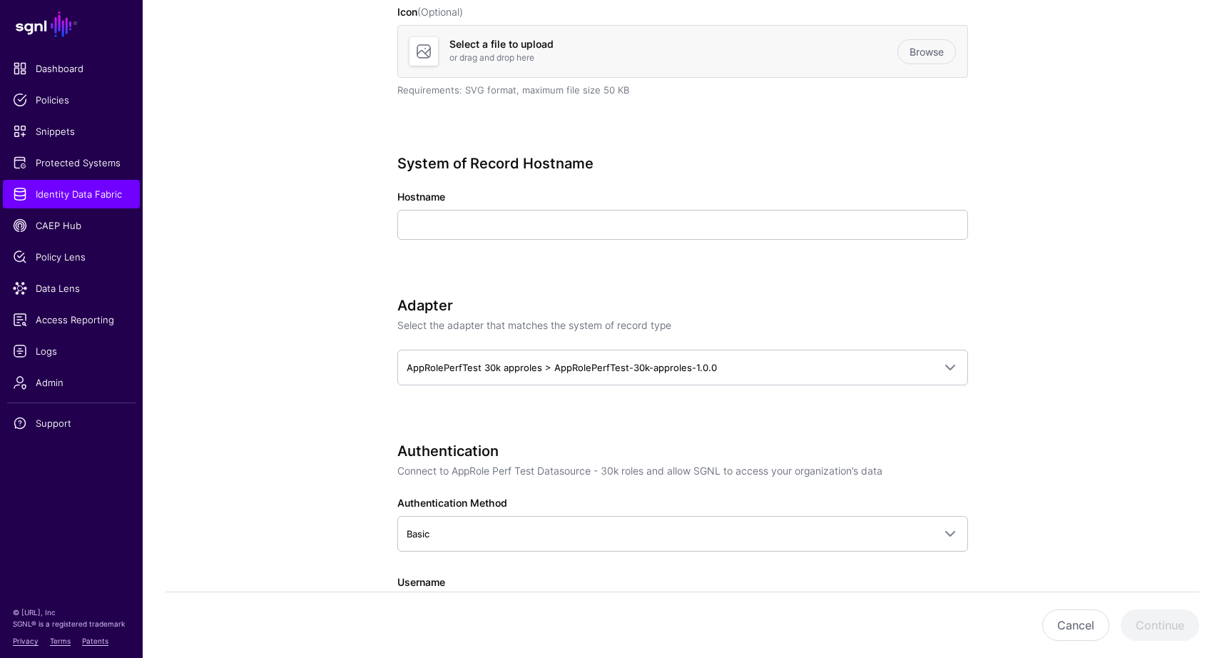
type input "**********"
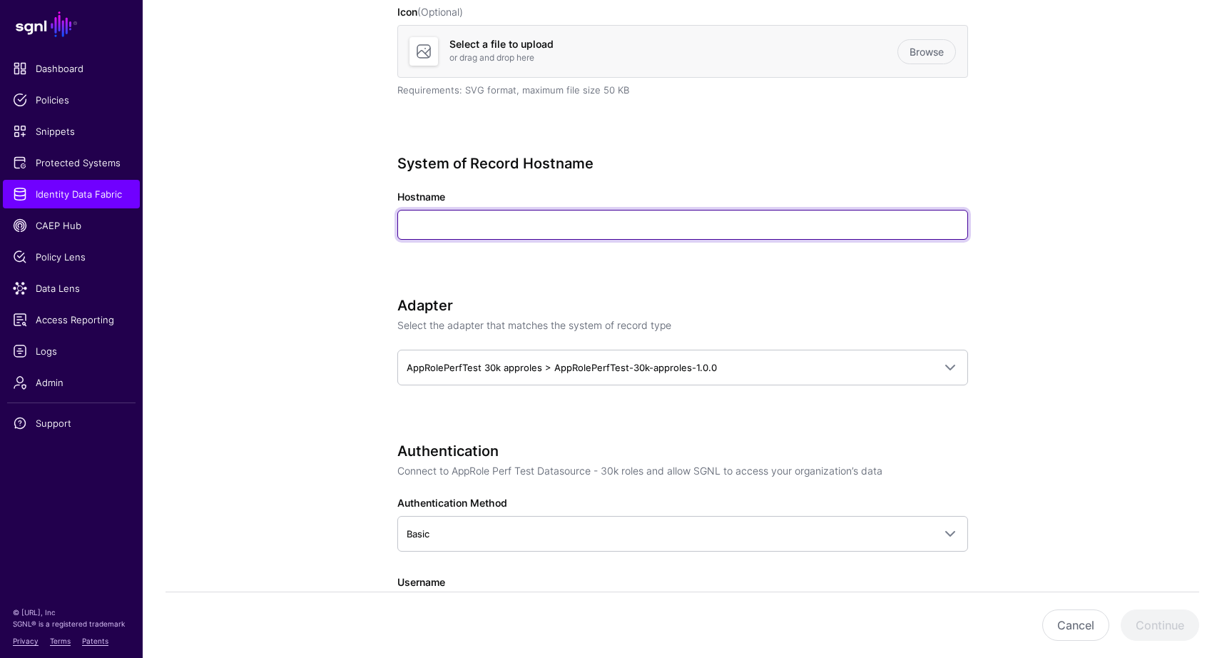
click at [795, 214] on input "Hostname" at bounding box center [682, 225] width 571 height 30
type input "**"
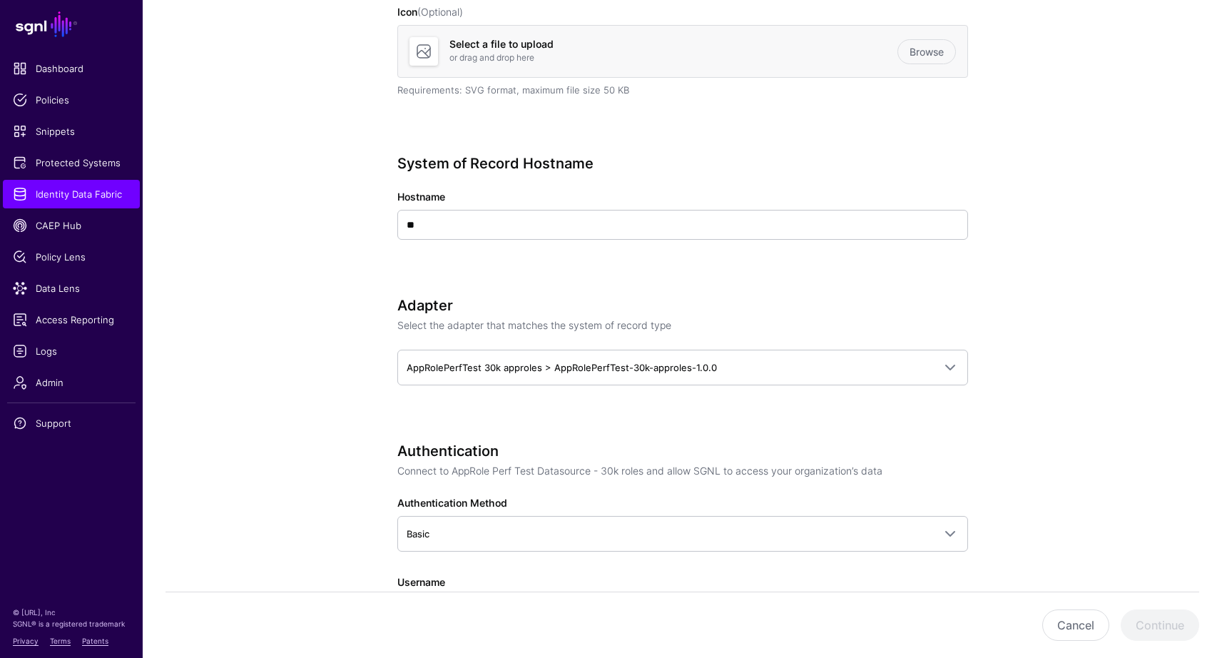
type input "*****"
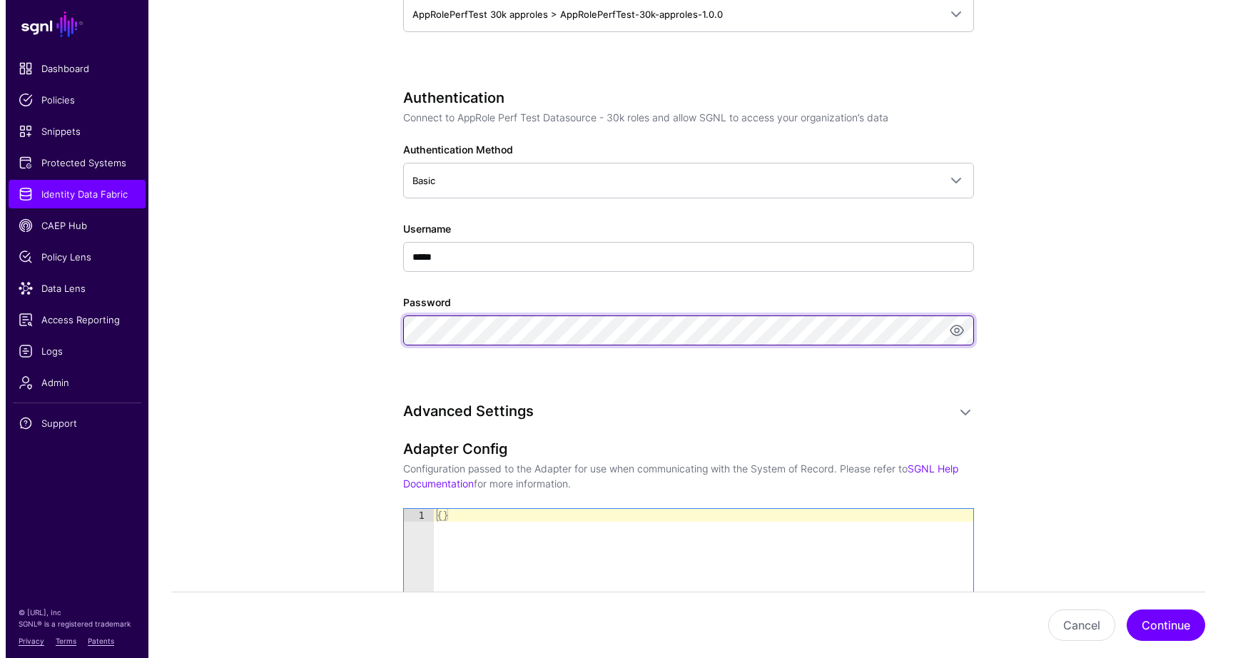
scroll to position [1118, 0]
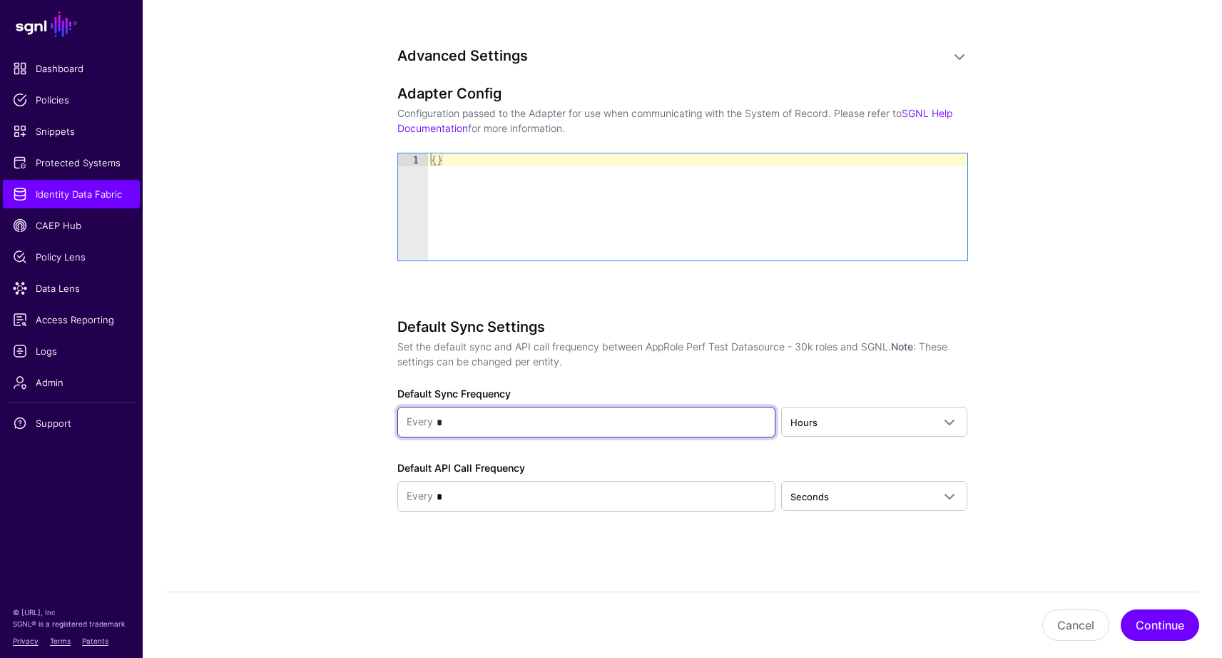
click at [677, 428] on input "*" at bounding box center [600, 422] width 334 height 29
type input "**"
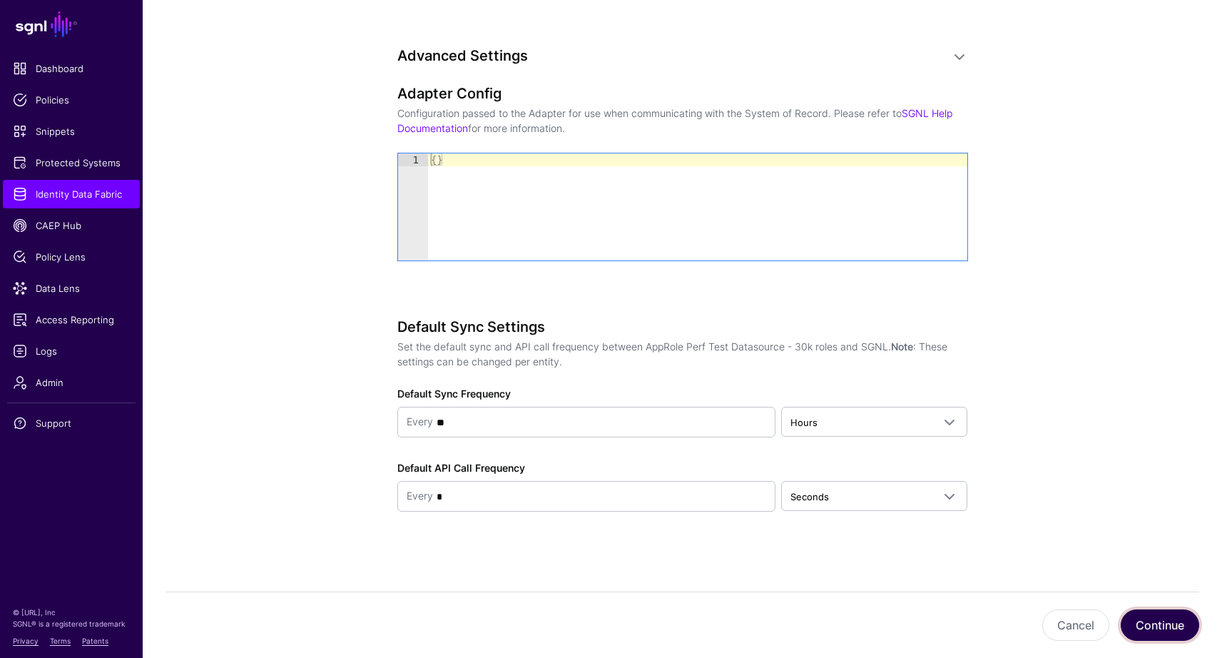
click at [1142, 624] on button "Continue" at bounding box center [1160, 624] width 78 height 31
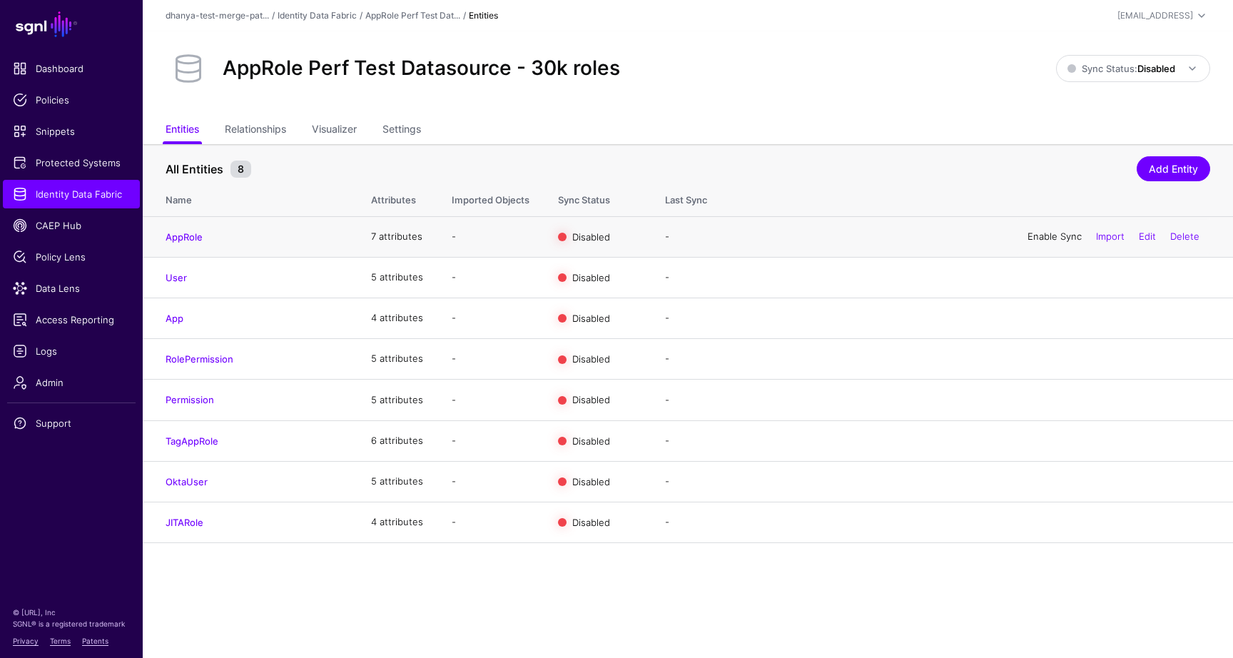
click at [1044, 235] on link "Enable Sync" at bounding box center [1054, 235] width 54 height 11
click at [1129, 71] on span "Sync Status: Disabled" at bounding box center [1121, 68] width 108 height 11
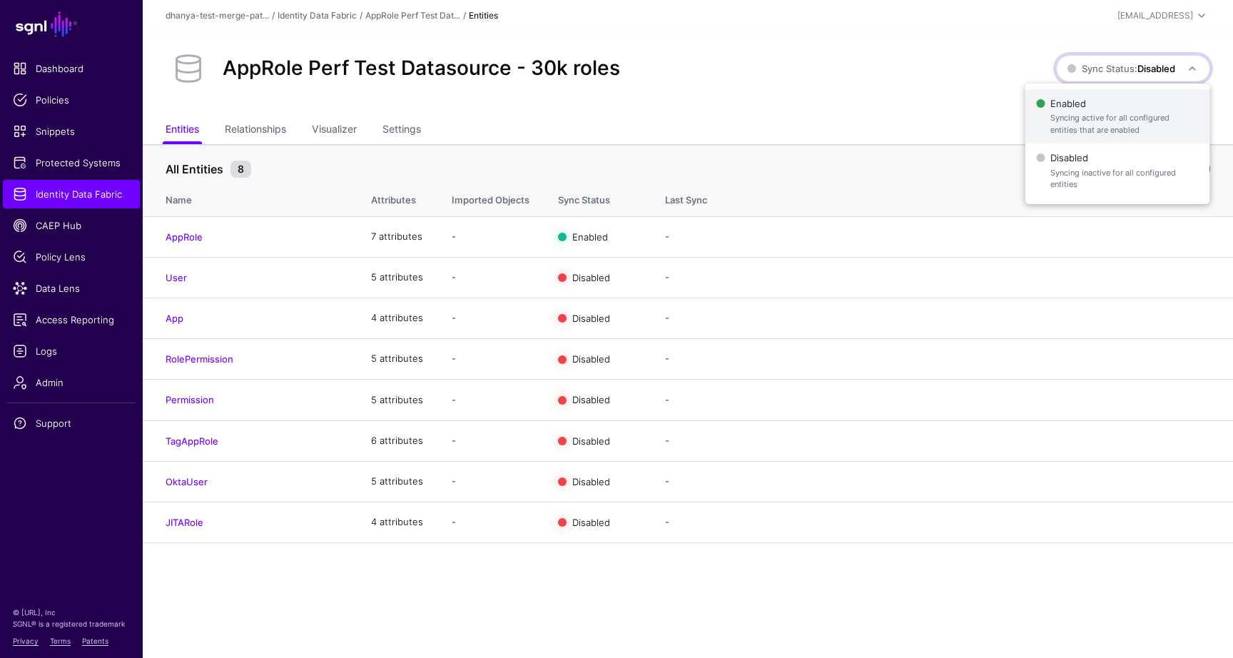
click at [1087, 114] on span "Syncing active for all configured entities that are enabled" at bounding box center [1124, 124] width 148 height 24
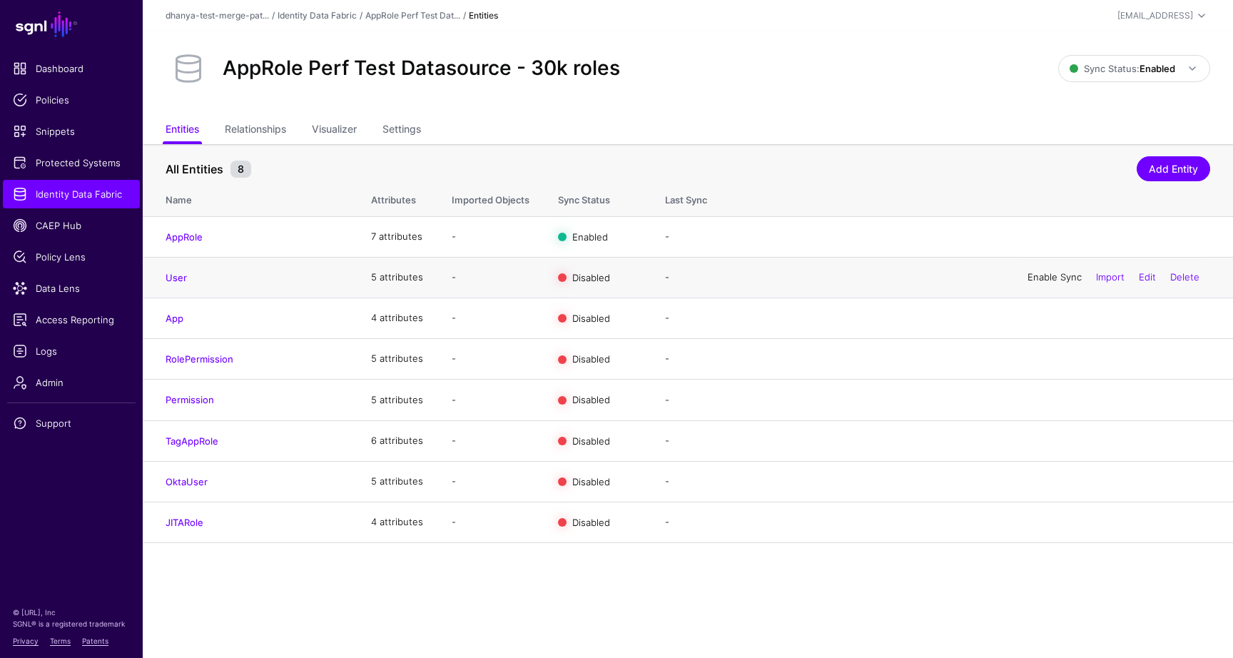
click at [1043, 276] on link "Enable Sync" at bounding box center [1054, 276] width 54 height 11
click at [1043, 323] on link "Enable Sync" at bounding box center [1054, 317] width 54 height 11
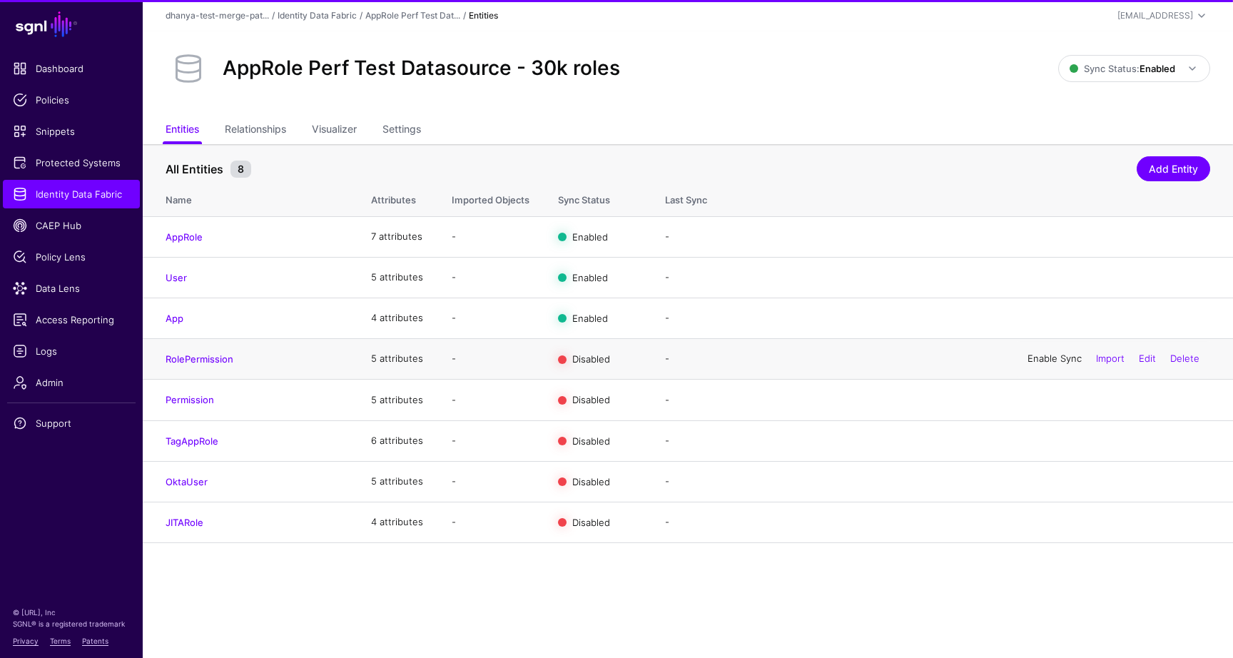
click at [1045, 362] on link "Enable Sync" at bounding box center [1054, 357] width 54 height 11
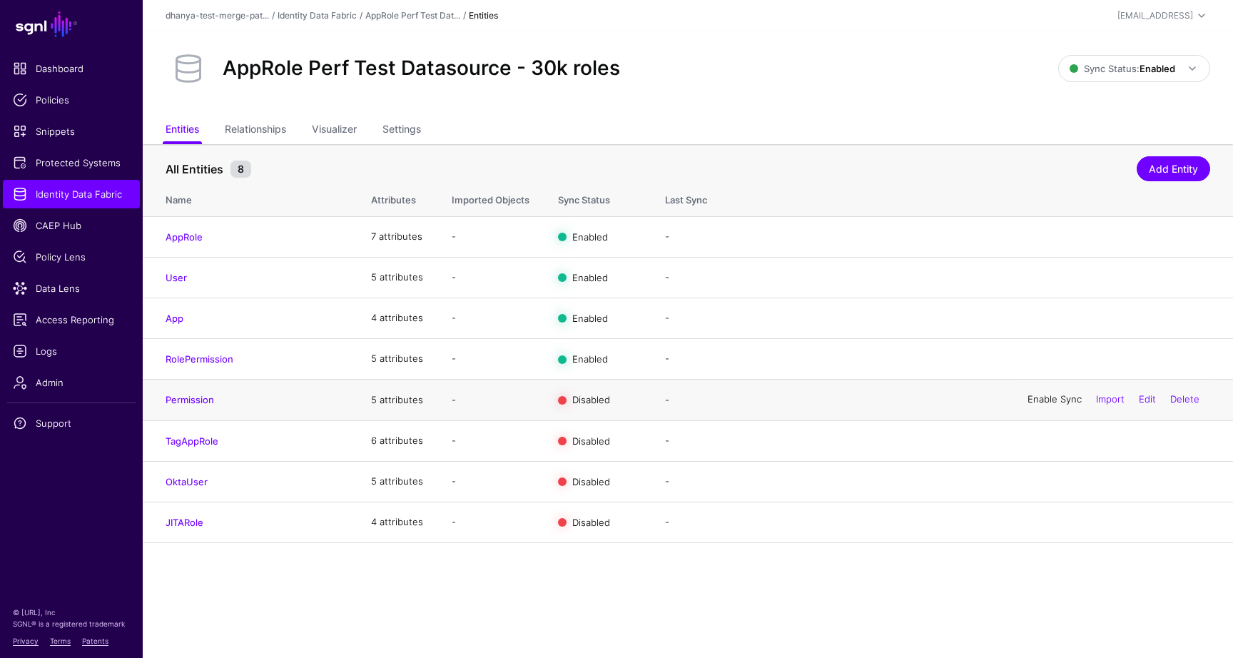
click at [1046, 405] on link "Enable Sync" at bounding box center [1054, 399] width 54 height 11
click at [1047, 440] on link "Enable Sync" at bounding box center [1054, 439] width 54 height 11
click at [1045, 487] on link "Enable Sync" at bounding box center [1054, 480] width 54 height 11
click at [1048, 526] on link "Enable Sync" at bounding box center [1054, 521] width 54 height 11
drag, startPoint x: 63, startPoint y: 349, endPoint x: 442, endPoint y: 176, distance: 415.7
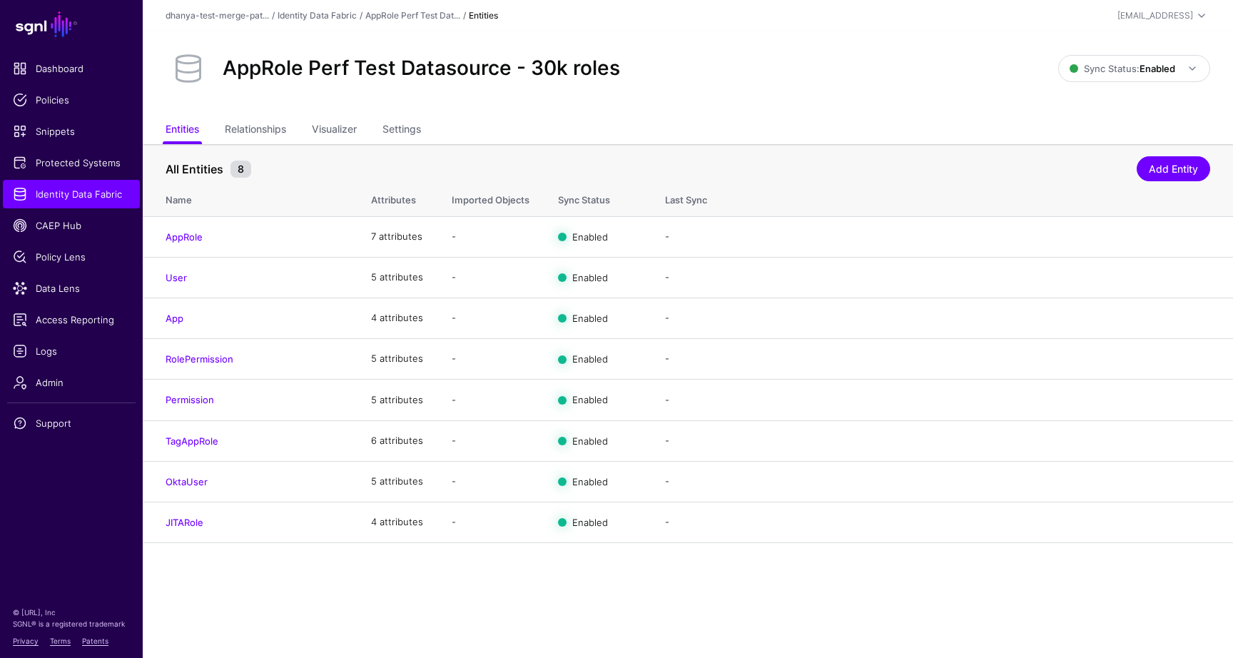
click at [0, 0] on main "SGNL Dashboard Policies Snippets Protected Systems Identity Data Fabric CAEP Hu…" at bounding box center [616, 329] width 1233 height 658
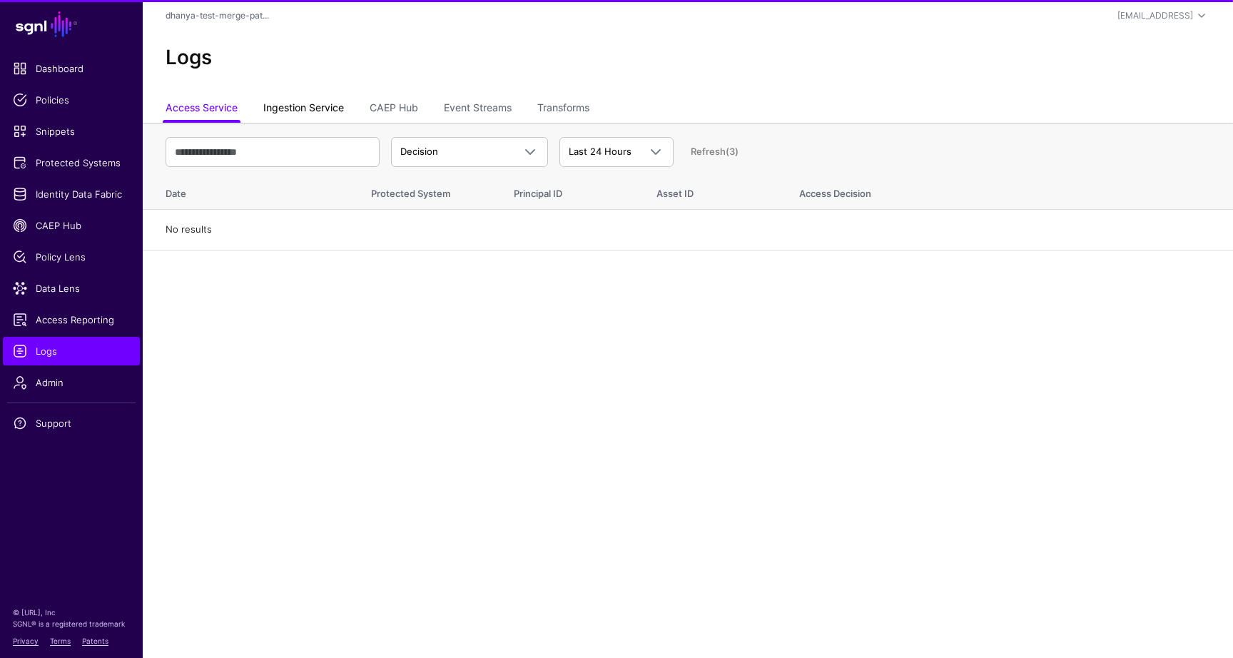
click at [337, 103] on link "Ingestion Service" at bounding box center [303, 109] width 81 height 27
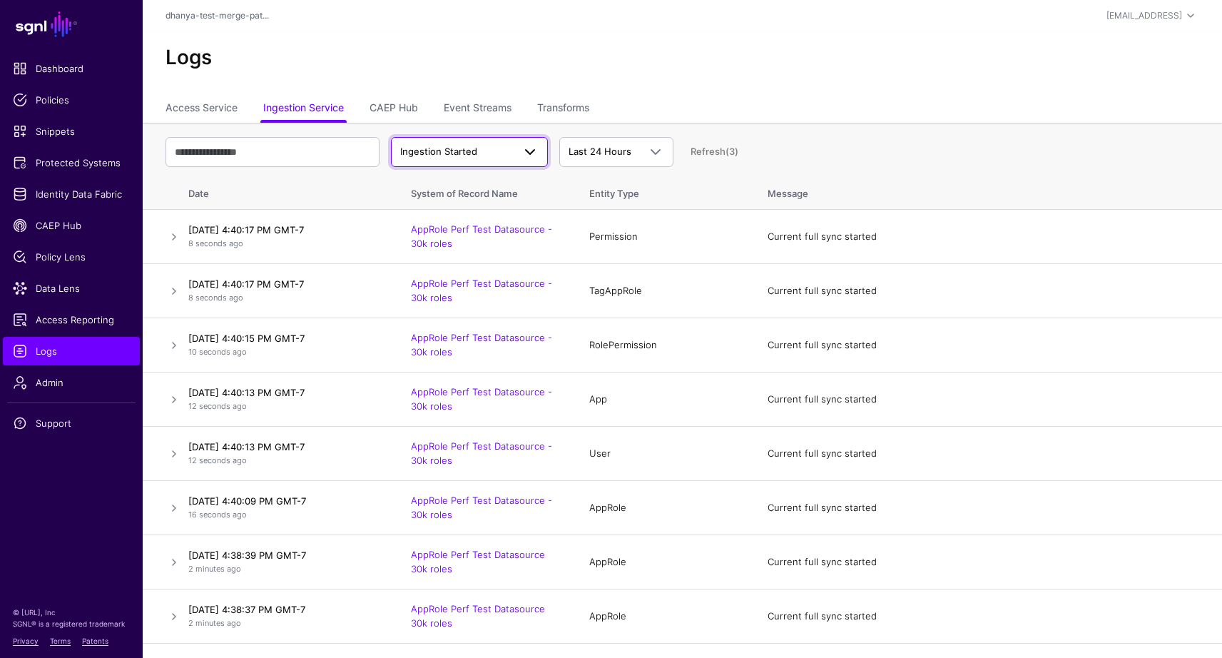
click at [442, 146] on span "Ingestion Started" at bounding box center [438, 151] width 77 height 11
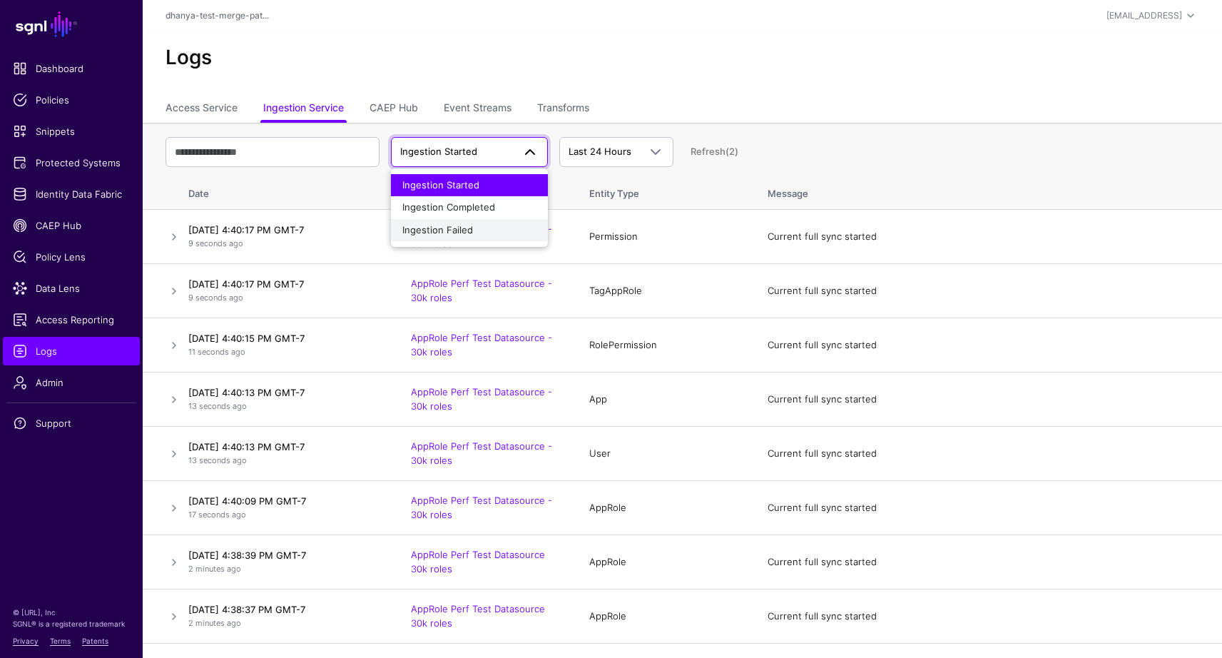
click at [447, 238] on button "Ingestion Failed" at bounding box center [469, 230] width 157 height 23
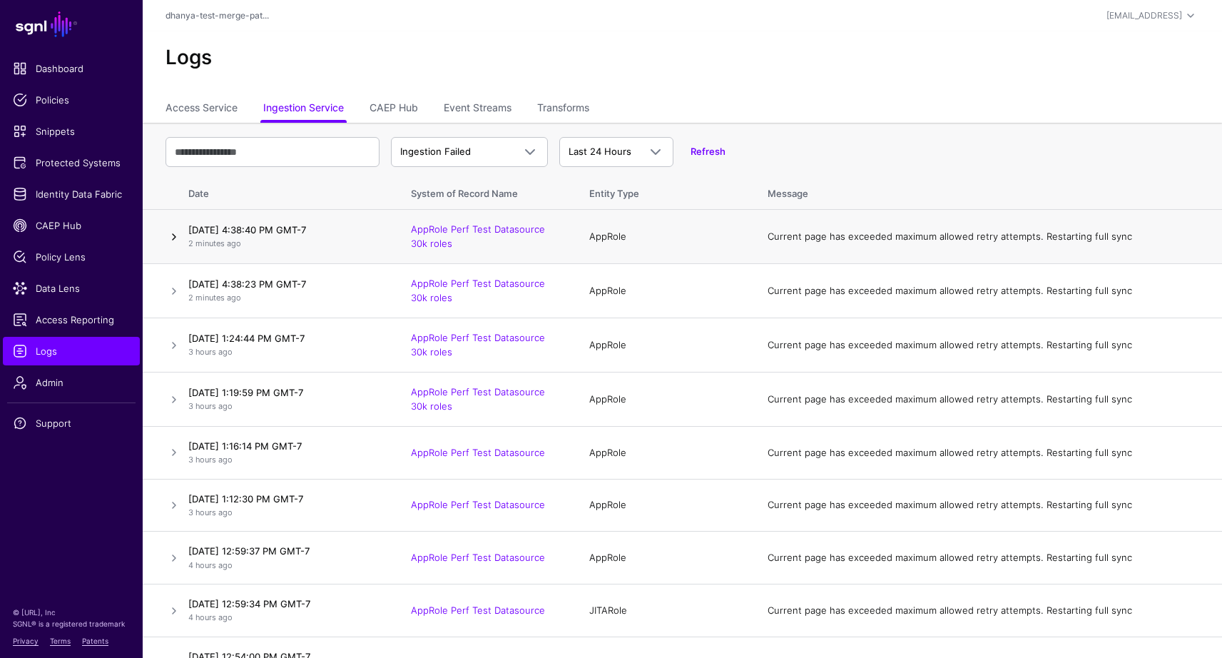
click at [173, 236] on link at bounding box center [174, 236] width 17 height 17
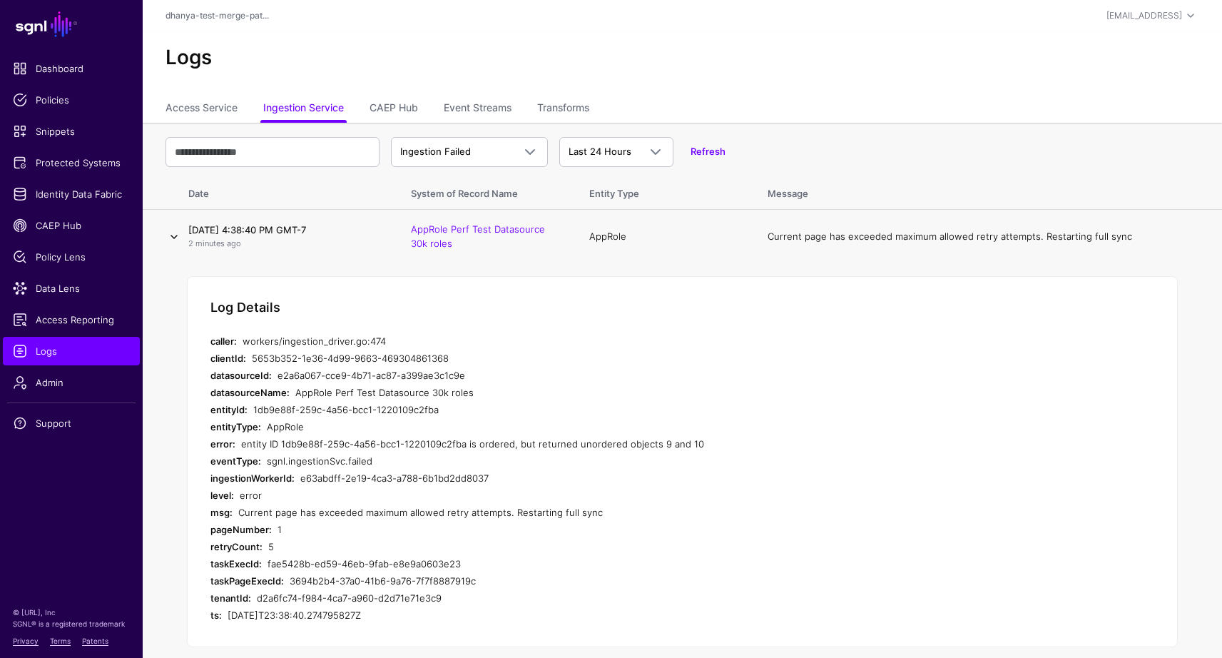
click at [173, 236] on link at bounding box center [174, 236] width 17 height 17
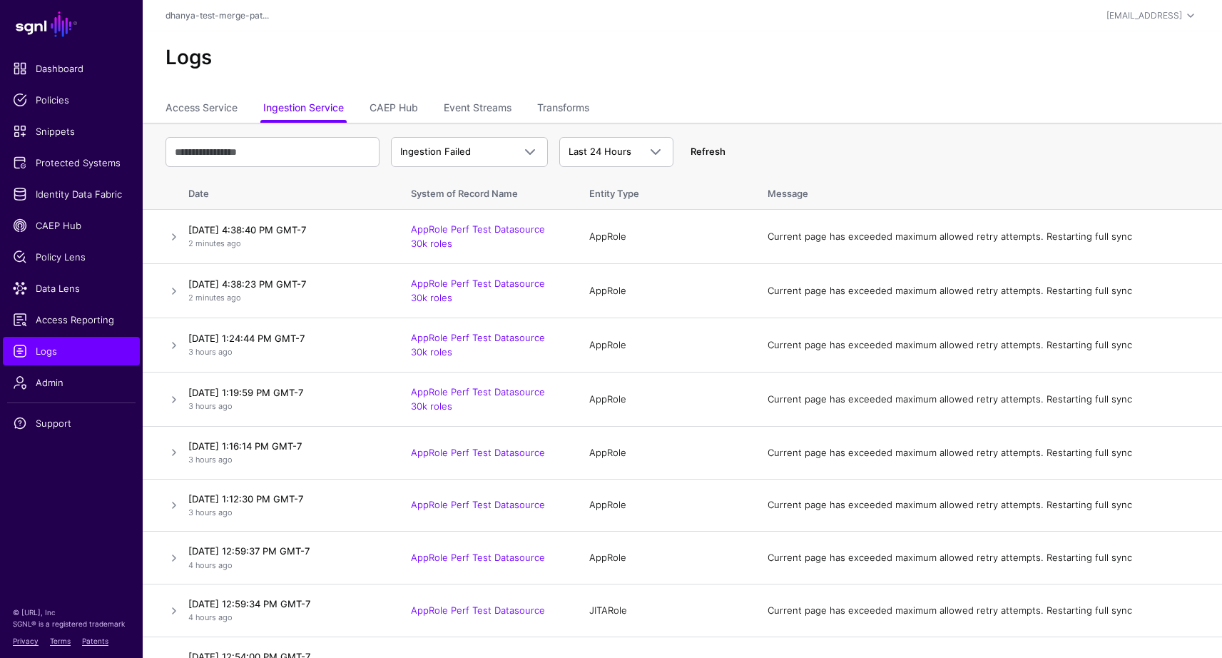
click at [711, 150] on link "Refresh" at bounding box center [708, 151] width 35 height 11
click at [514, 152] on span at bounding box center [526, 151] width 26 height 17
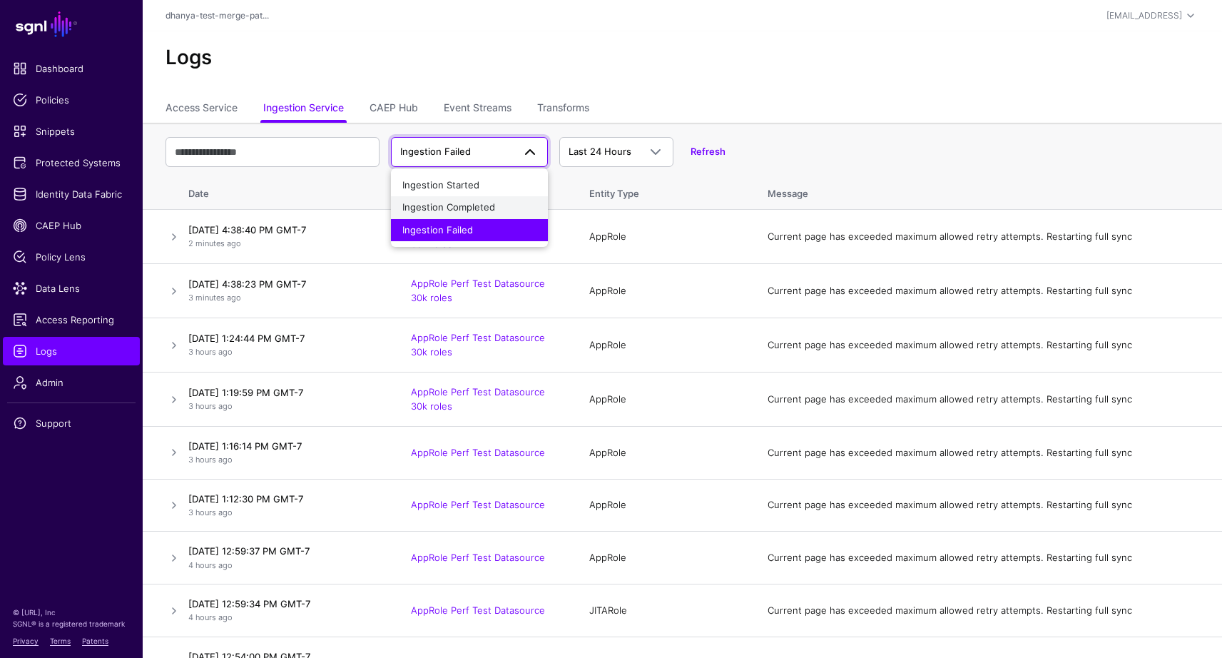
click at [495, 202] on div "Ingestion Completed" at bounding box center [469, 207] width 134 height 14
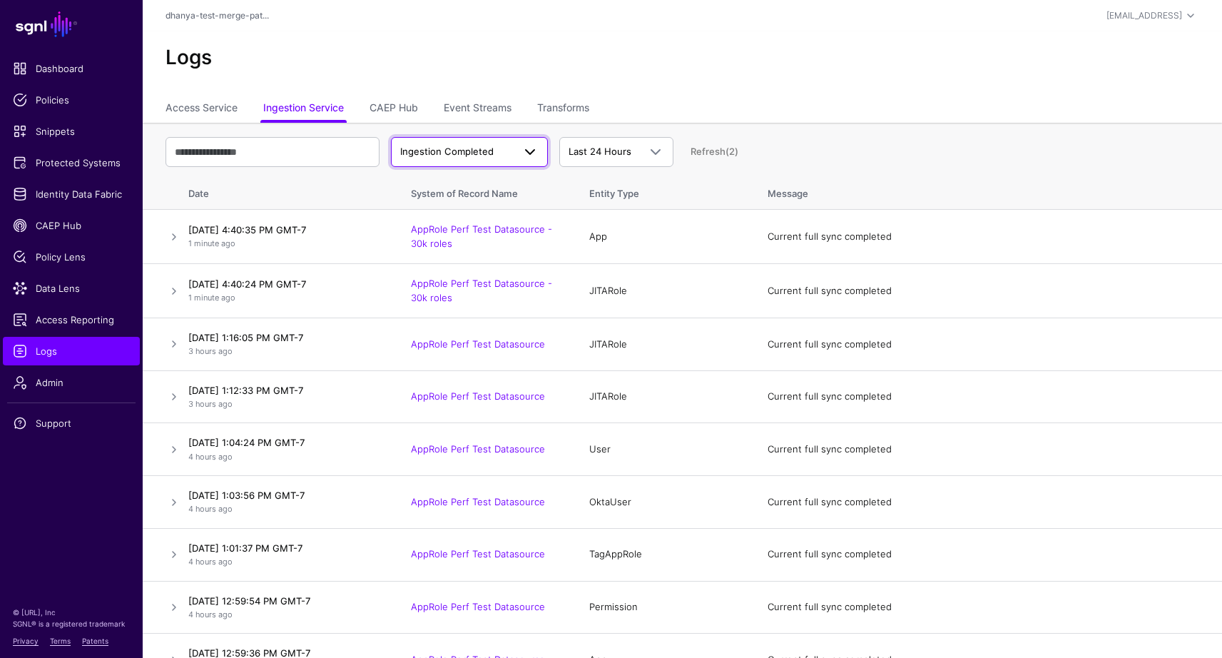
click at [495, 156] on span "Ingestion Completed" at bounding box center [456, 152] width 113 height 14
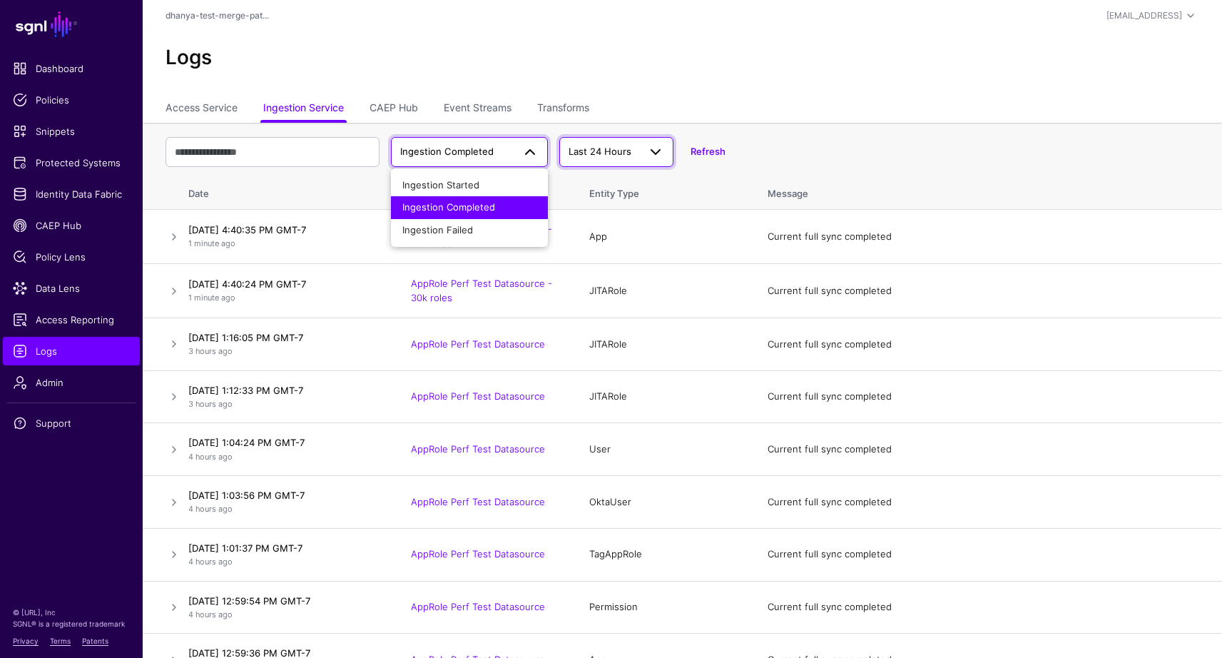
click at [630, 151] on span "Last 24 Hours" at bounding box center [604, 152] width 70 height 14
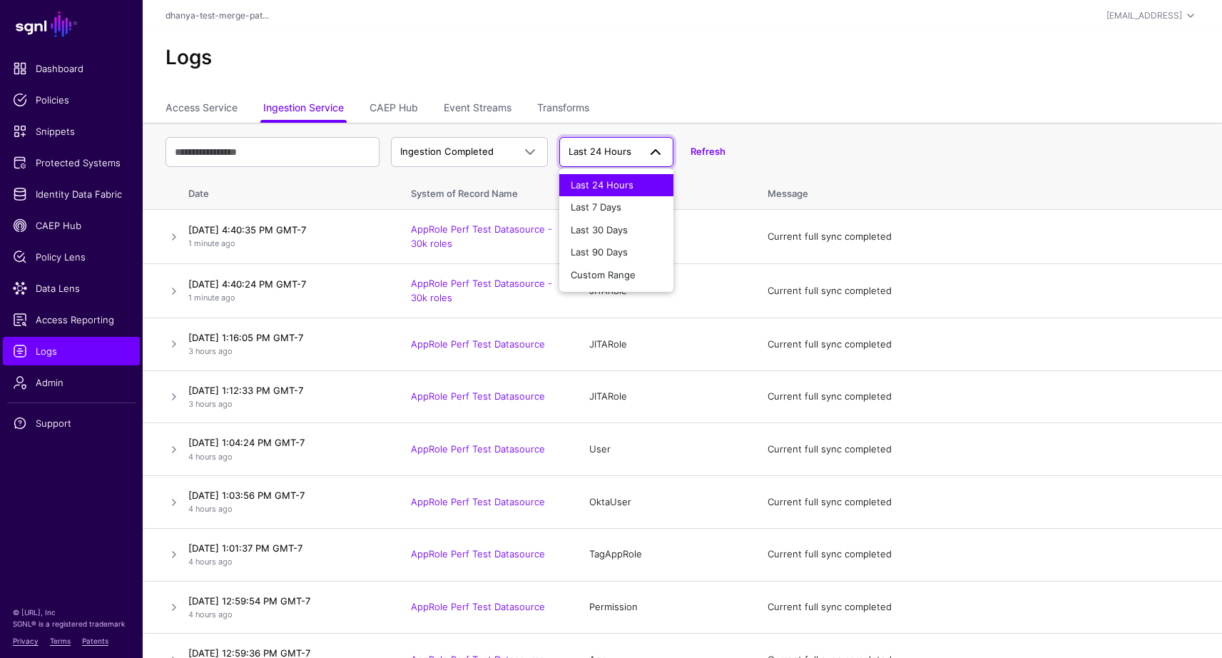
click at [630, 151] on span "Last 24 Hours" at bounding box center [604, 152] width 70 height 14
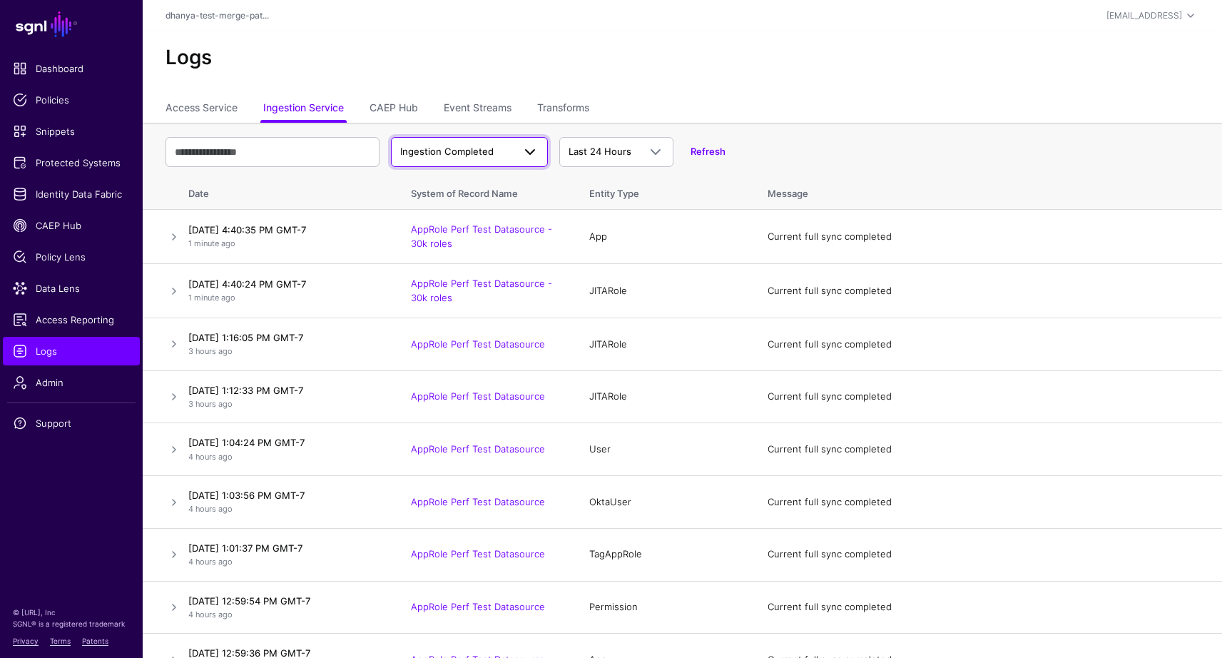
click at [486, 146] on span "Ingestion Completed" at bounding box center [446, 151] width 93 height 11
click at [472, 181] on span "Ingestion Started" at bounding box center [440, 184] width 77 height 11
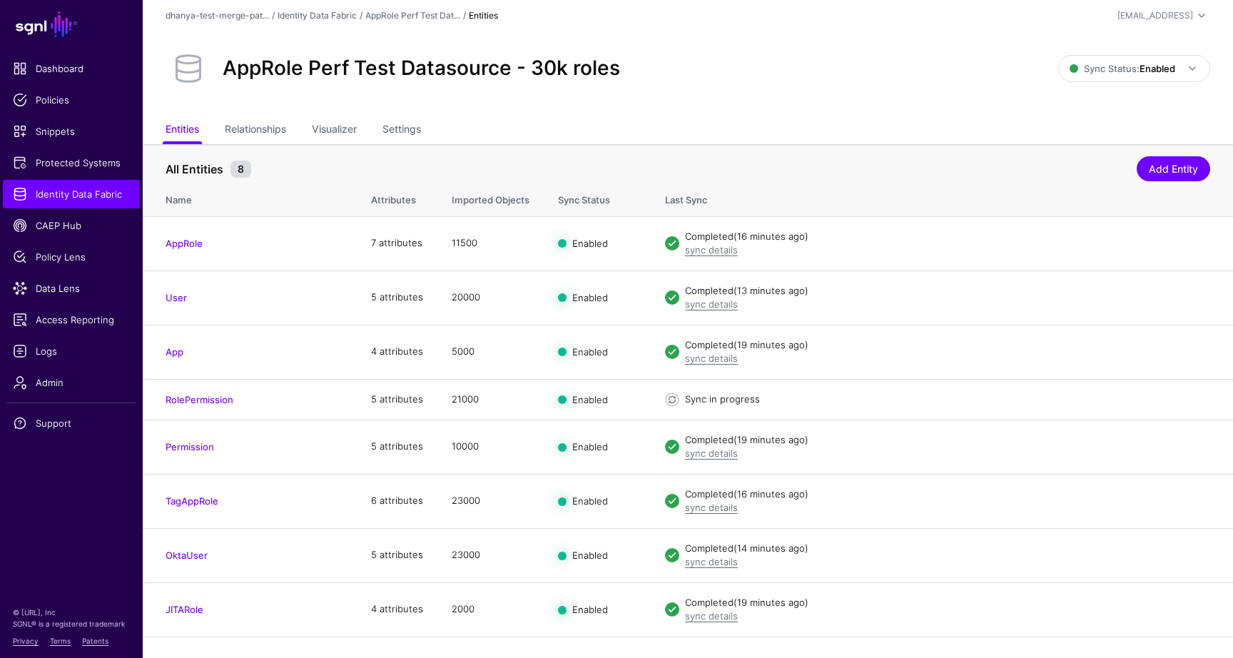
click at [973, 109] on div "AppRole Perf Test Datasource - 30k roles Sync Status: Enabled Enabled Syncing a…" at bounding box center [688, 74] width 1090 height 86
click at [961, 116] on div "AppRole Perf Test Datasource - 30k roles Sync Status: Enabled Enabled Syncing a…" at bounding box center [688, 74] width 1090 height 86
click at [1116, 71] on span "Sync Status: Enabled" at bounding box center [1122, 68] width 106 height 11
click at [841, 115] on div "AppRole Perf Test Datasource - 30k roles Sync Status: Enabled Enabled Syncing a…" at bounding box center [688, 74] width 1090 height 86
click at [1116, 67] on span "Sync Status: Enabled" at bounding box center [1122, 68] width 106 height 11
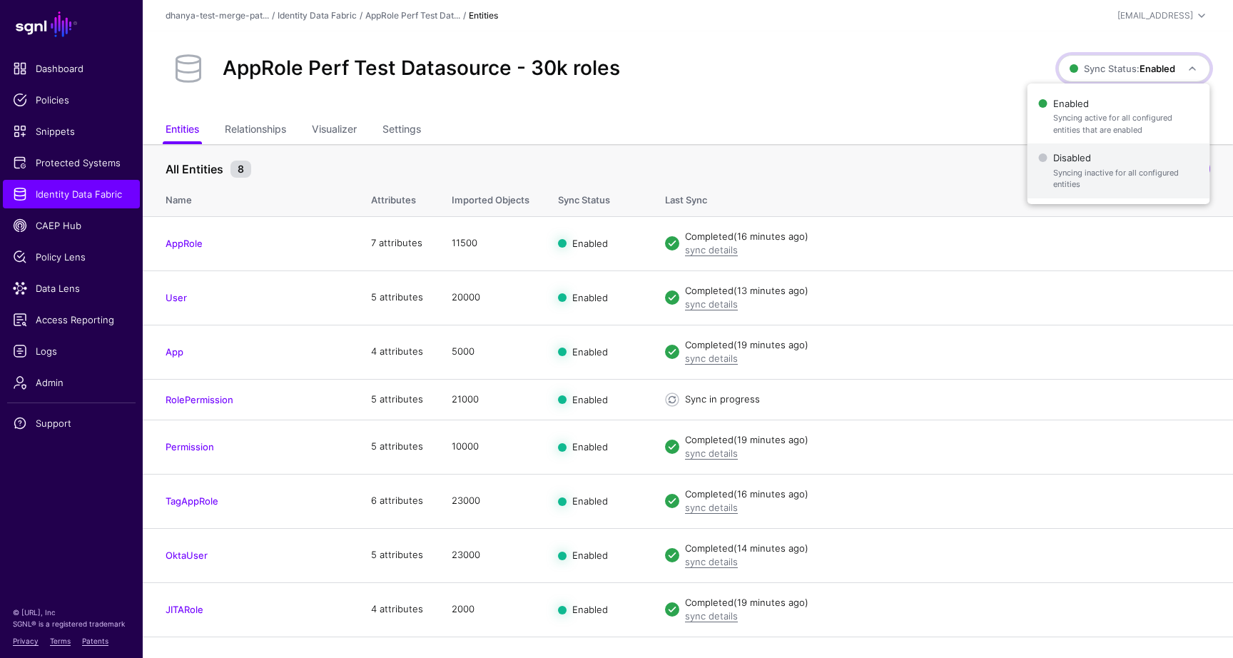
click at [1072, 166] on span "Disabled Syncing inactive for all configured entities" at bounding box center [1119, 171] width 160 height 46
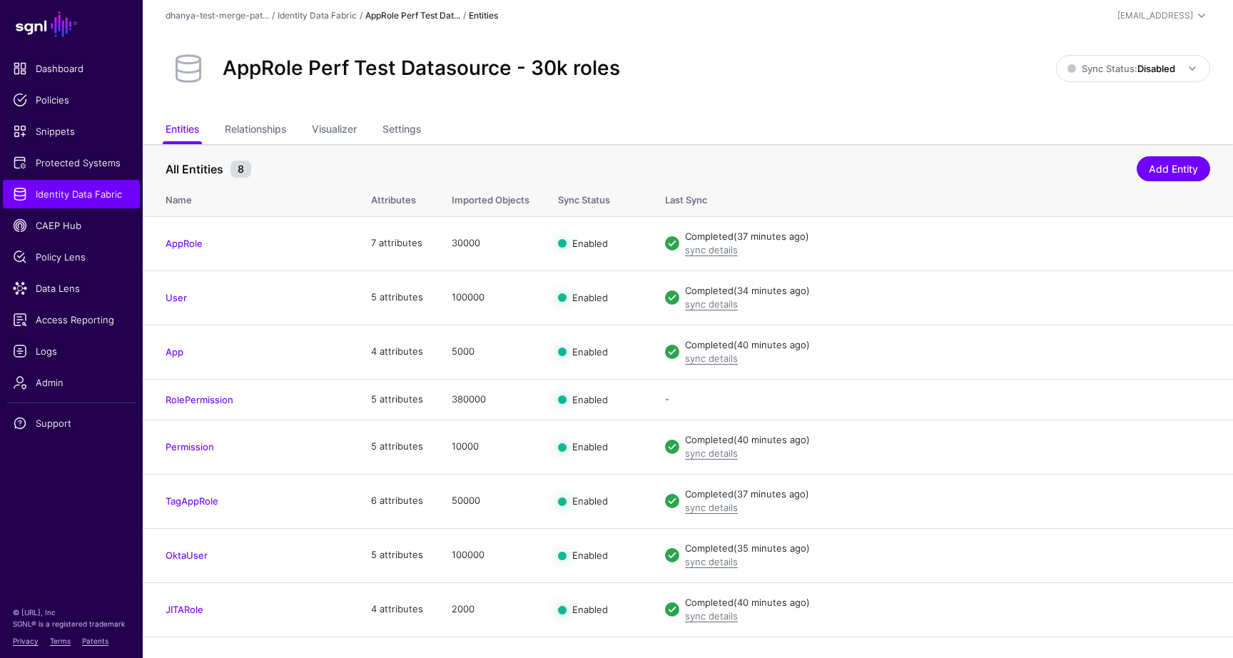
click at [429, 19] on link "AppRole Perf Test Dat..." at bounding box center [412, 15] width 95 height 11
click at [179, 243] on link "AppRole" at bounding box center [184, 243] width 37 height 11
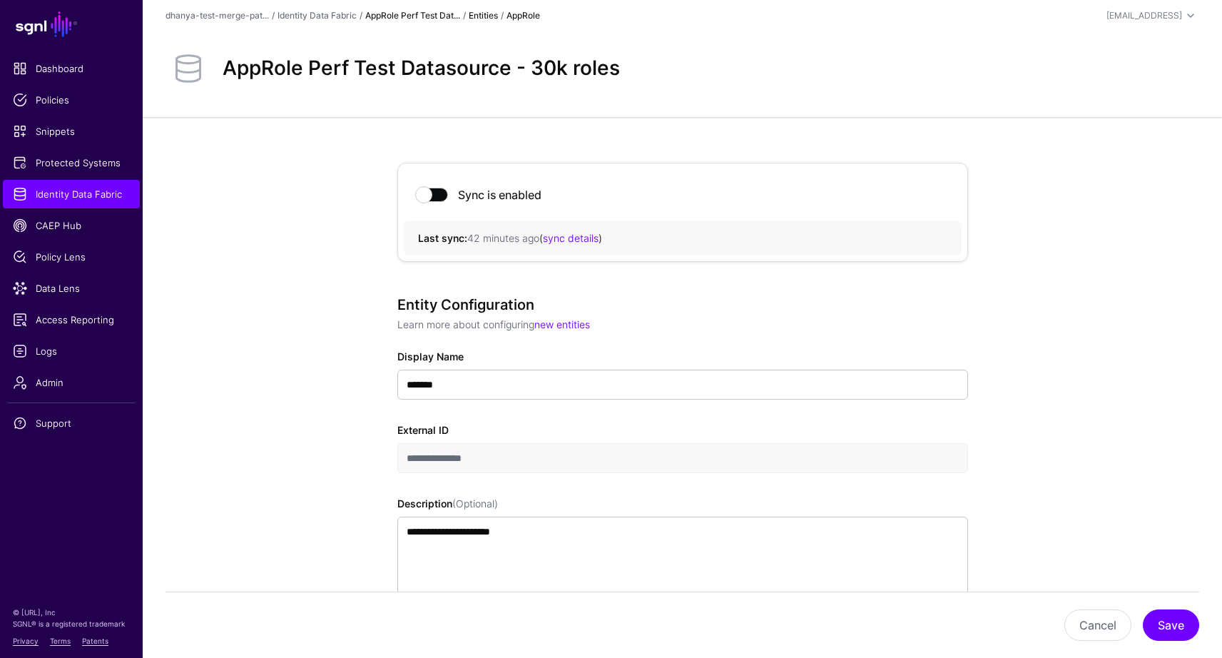
click at [452, 16] on link "AppRole Perf Test Dat..." at bounding box center [412, 15] width 95 height 11
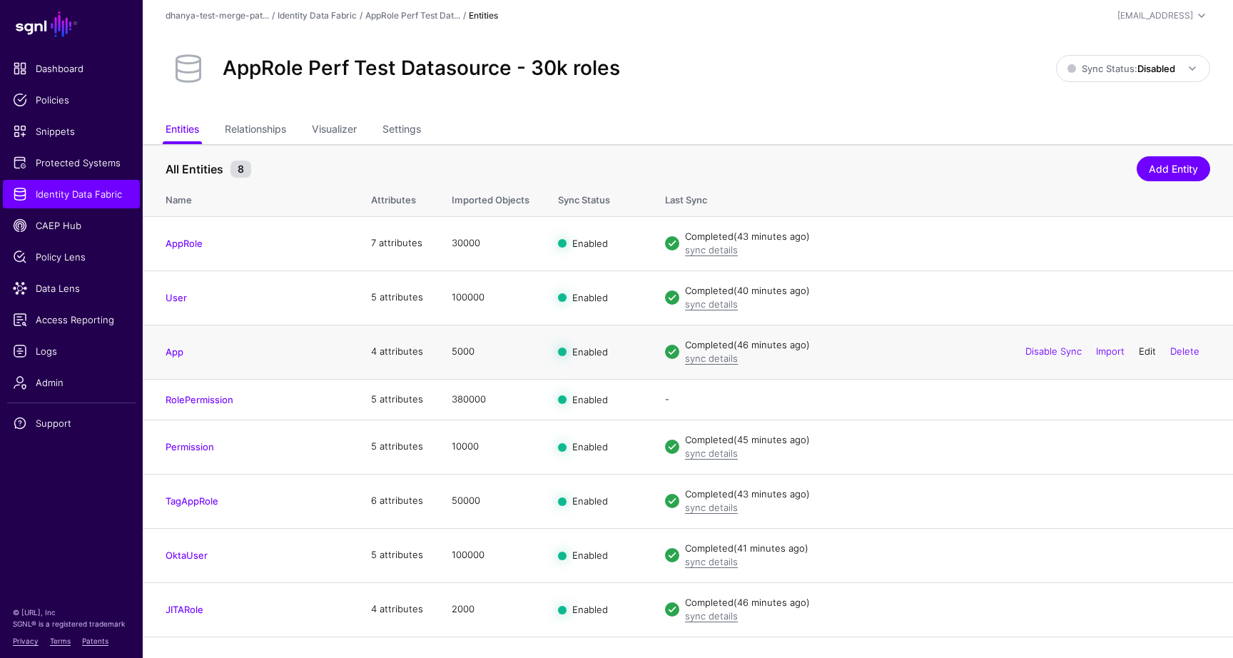
click at [1145, 349] on link "Edit" at bounding box center [1147, 350] width 17 height 11
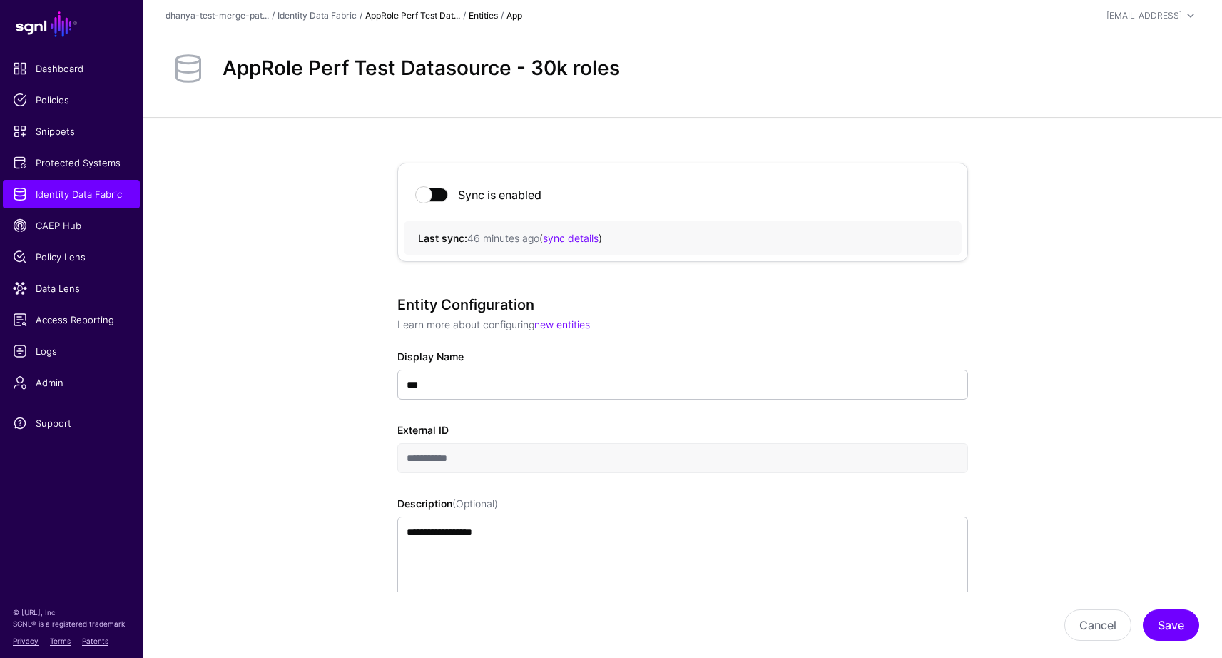
click at [410, 14] on link "AppRole Perf Test Dat..." at bounding box center [412, 15] width 95 height 11
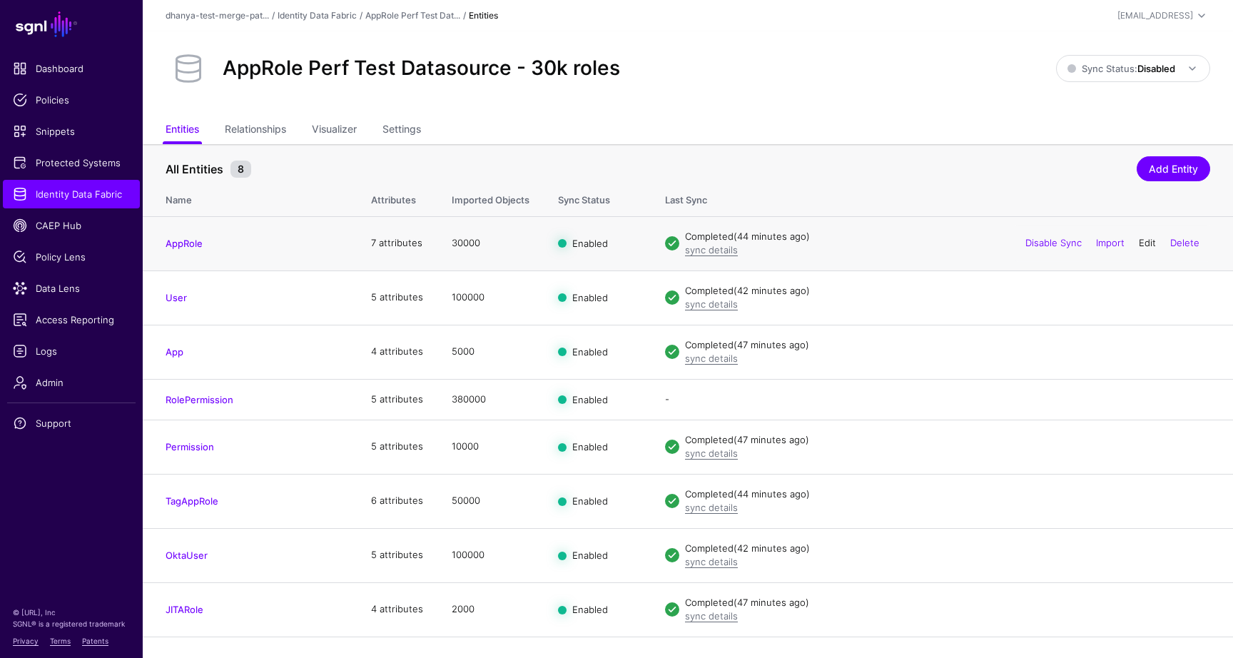
click at [1144, 245] on link "Edit" at bounding box center [1147, 242] width 17 height 11
click at [1145, 297] on link "Edit" at bounding box center [1147, 296] width 17 height 11
click at [1146, 356] on link "Edit" at bounding box center [1147, 350] width 17 height 11
click at [1146, 401] on link "Edit" at bounding box center [1147, 398] width 17 height 11
click at [268, 128] on link "Relationships" at bounding box center [255, 130] width 61 height 27
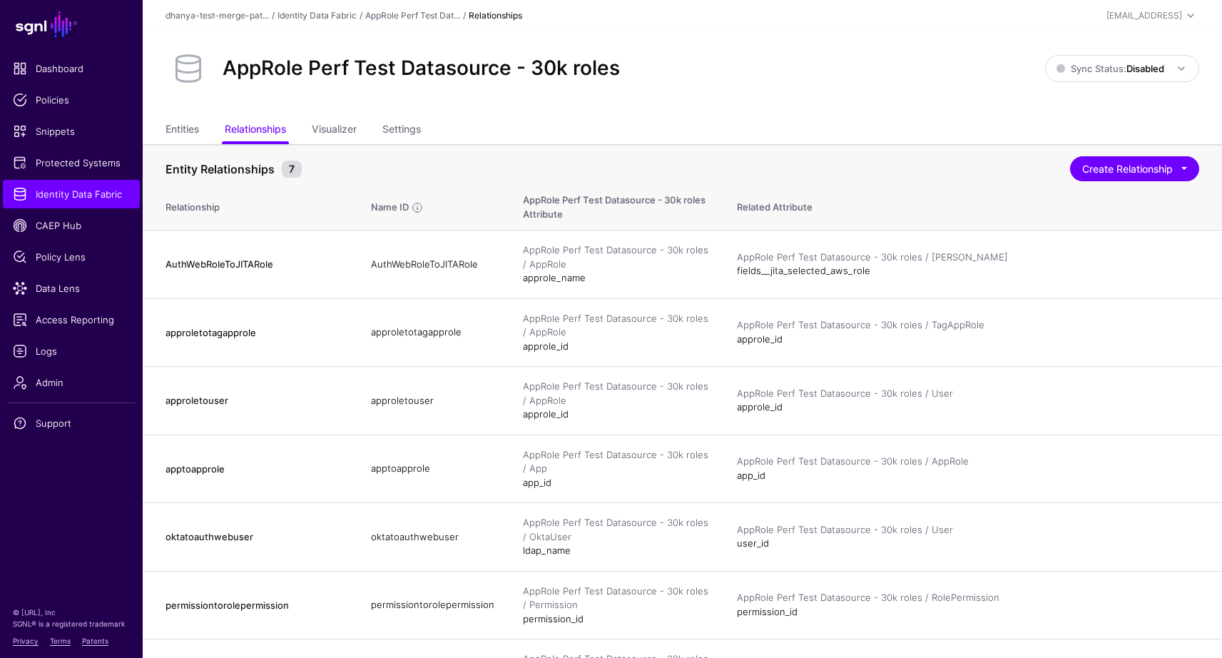
scroll to position [49, 0]
